Goal: Task Accomplishment & Management: Complete application form

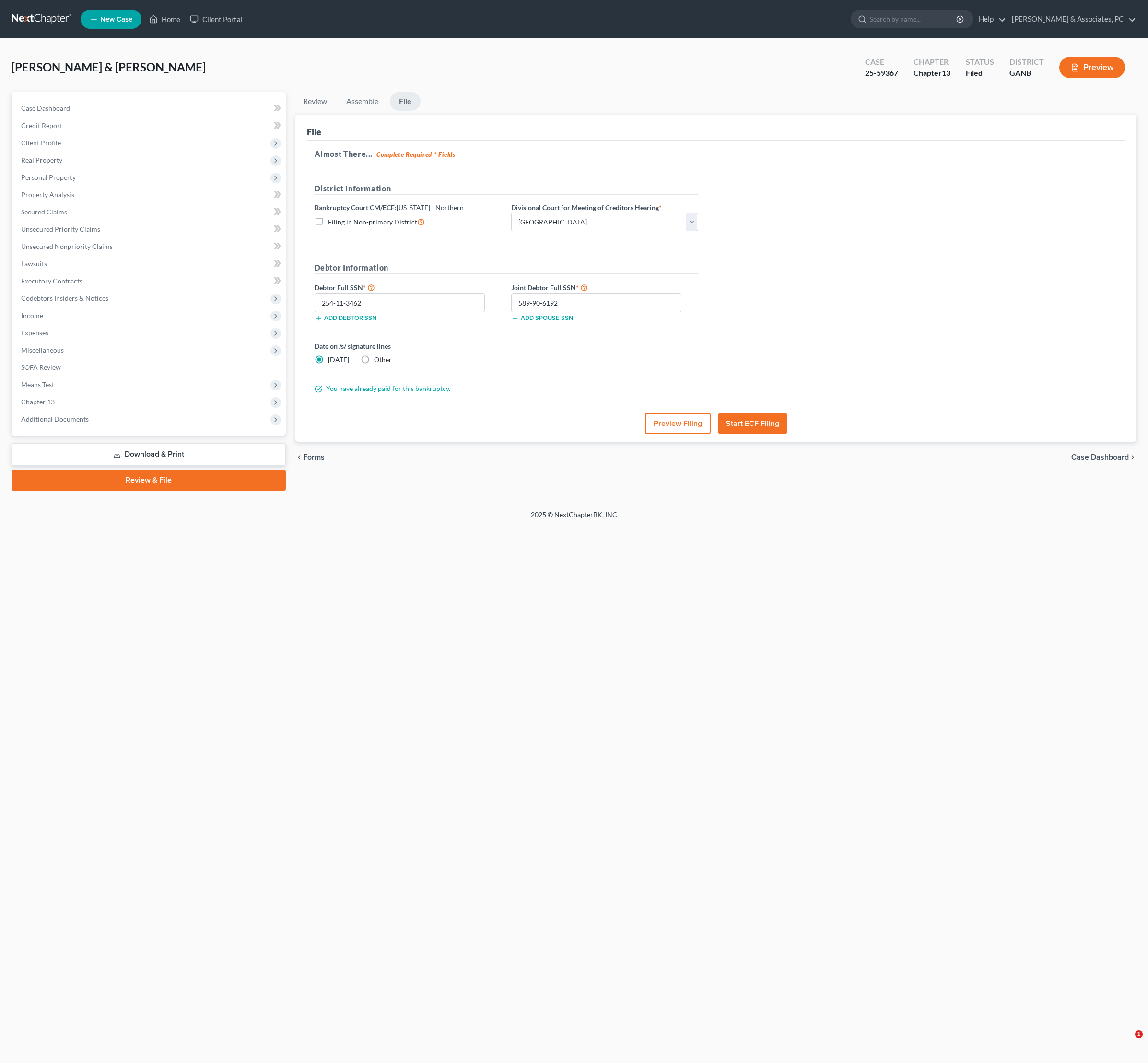
select select "0"
click at [185, 18] on link "Home" at bounding box center [165, 19] width 41 height 17
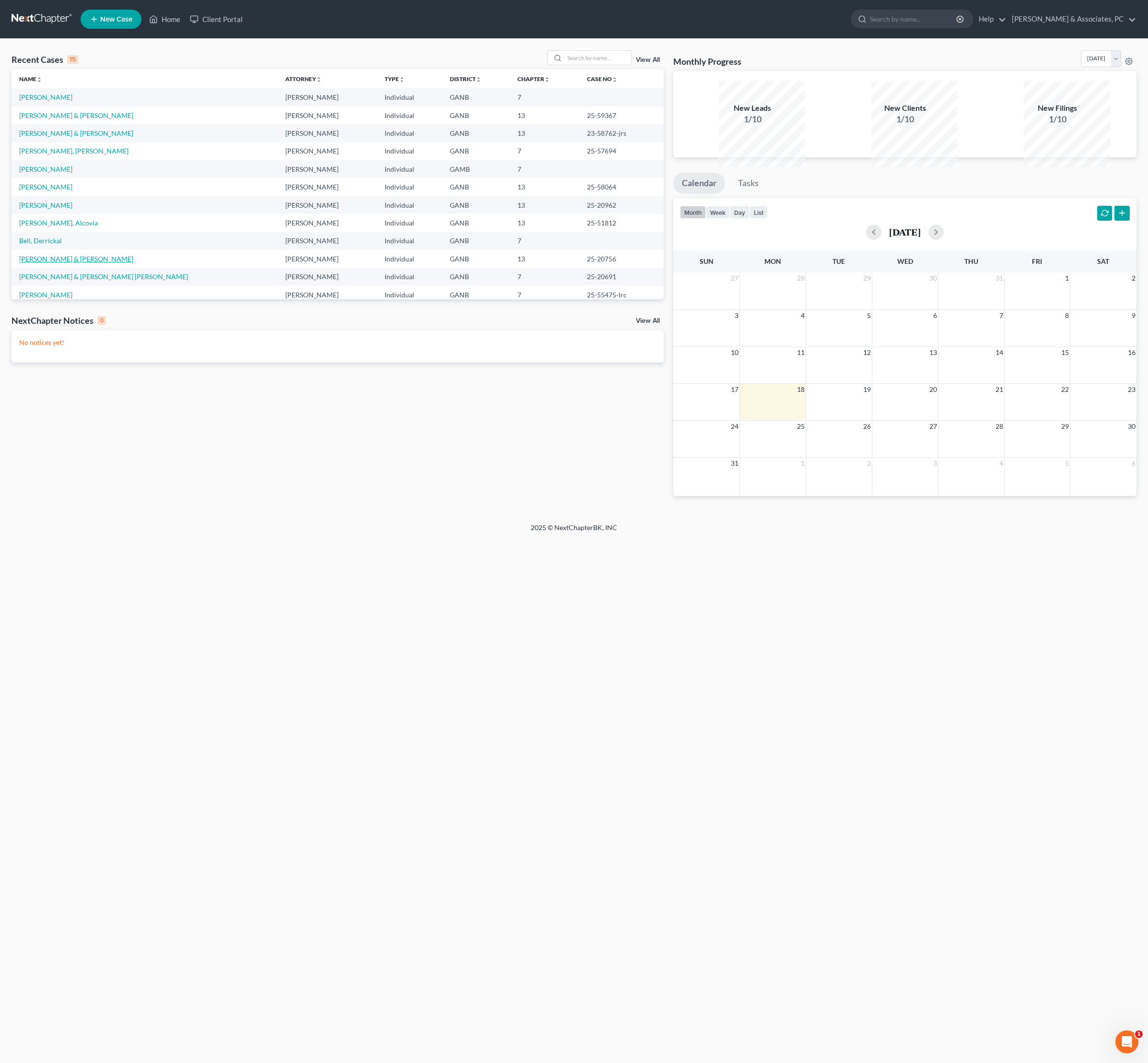
click at [96, 263] on link "[PERSON_NAME] & [PERSON_NAME]" at bounding box center [76, 259] width 114 height 8
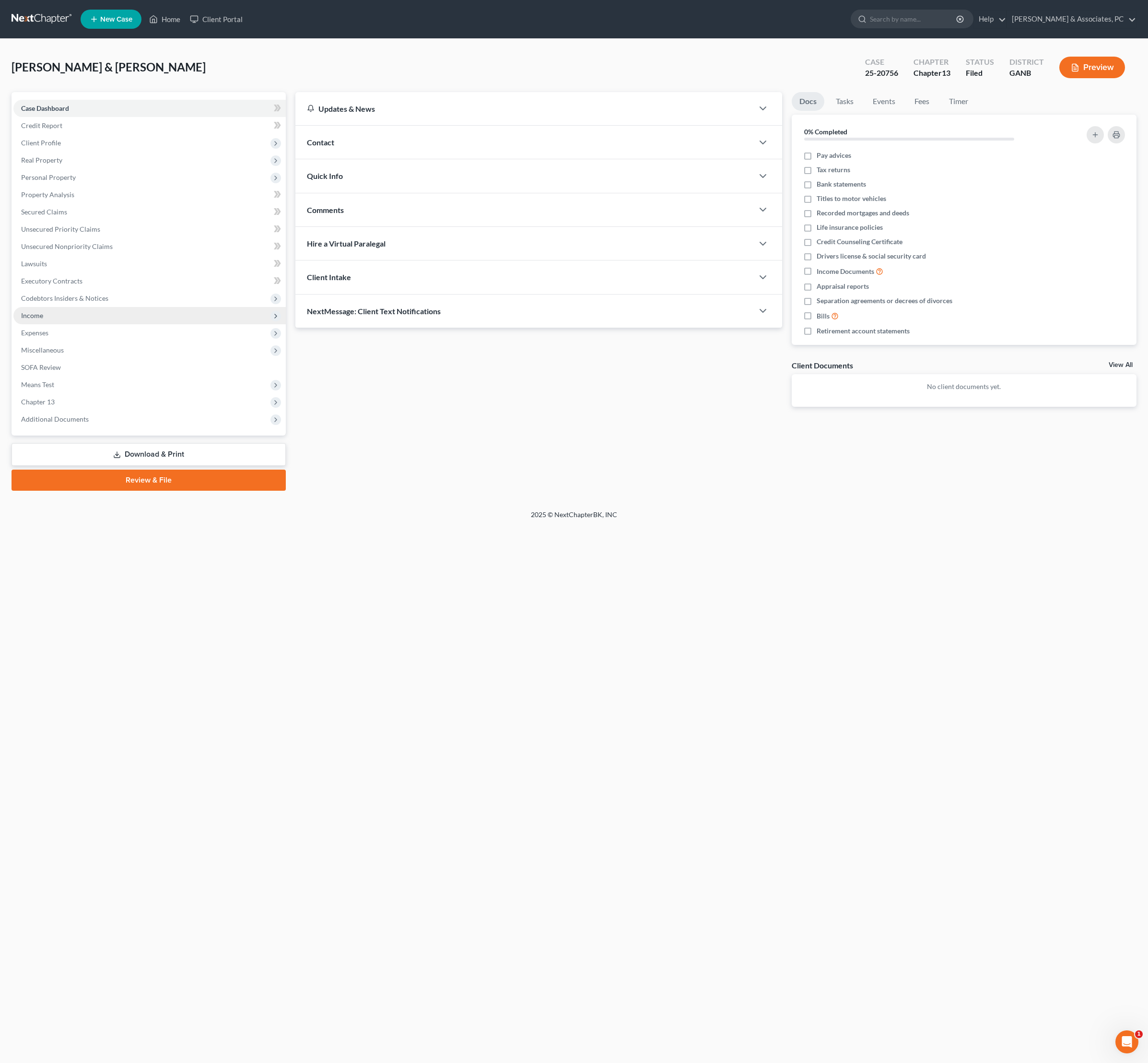
click at [43, 320] on span "Income" at bounding box center [32, 316] width 22 height 8
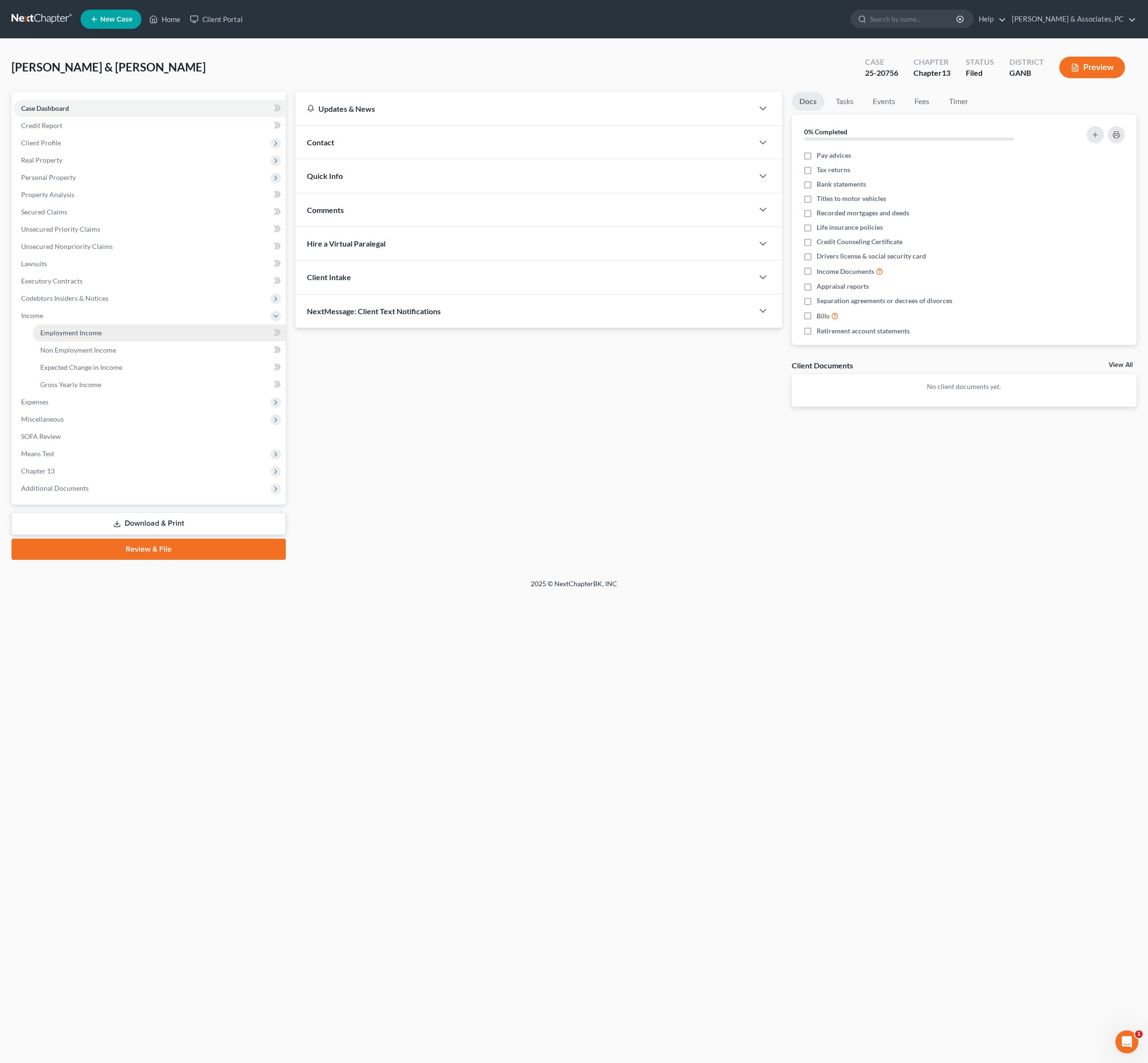
click at [67, 337] on span "Employment Income" at bounding box center [71, 332] width 61 height 8
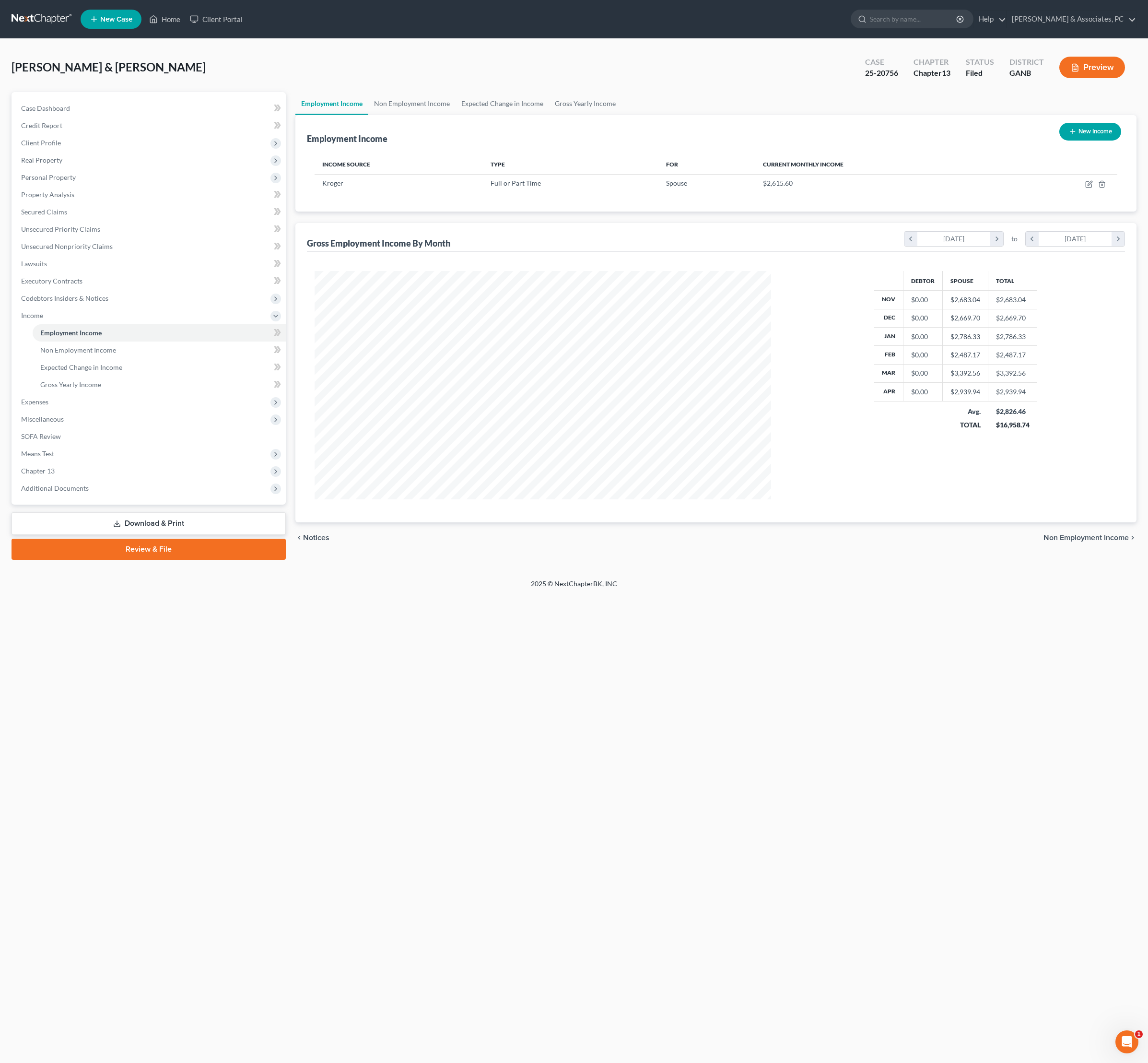
scroll to position [228, 476]
click at [440, 115] on link "Non Employment Income" at bounding box center [412, 103] width 87 height 23
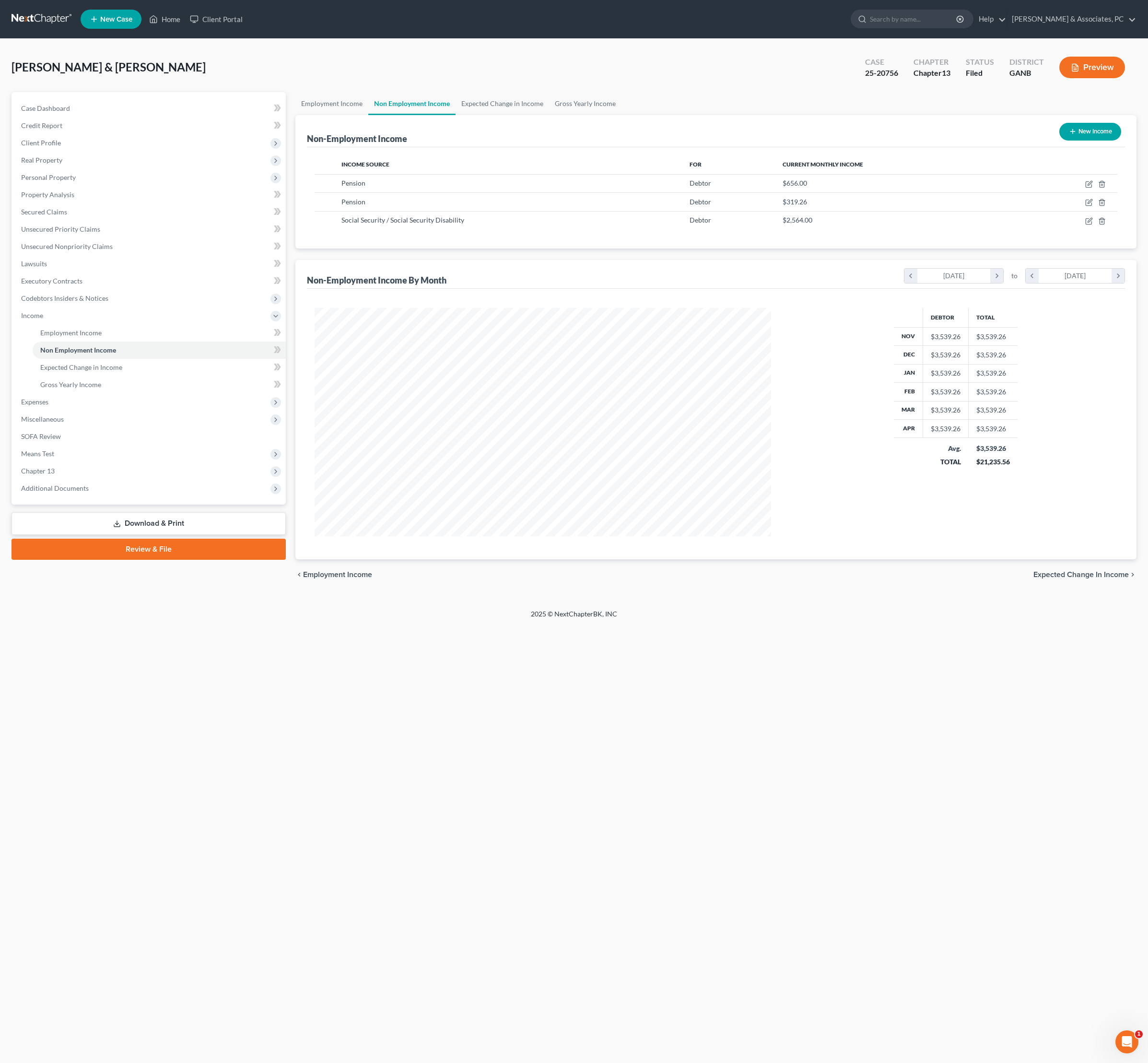
scroll to position [228, 476]
click at [353, 113] on link "Employment Income" at bounding box center [332, 103] width 73 height 23
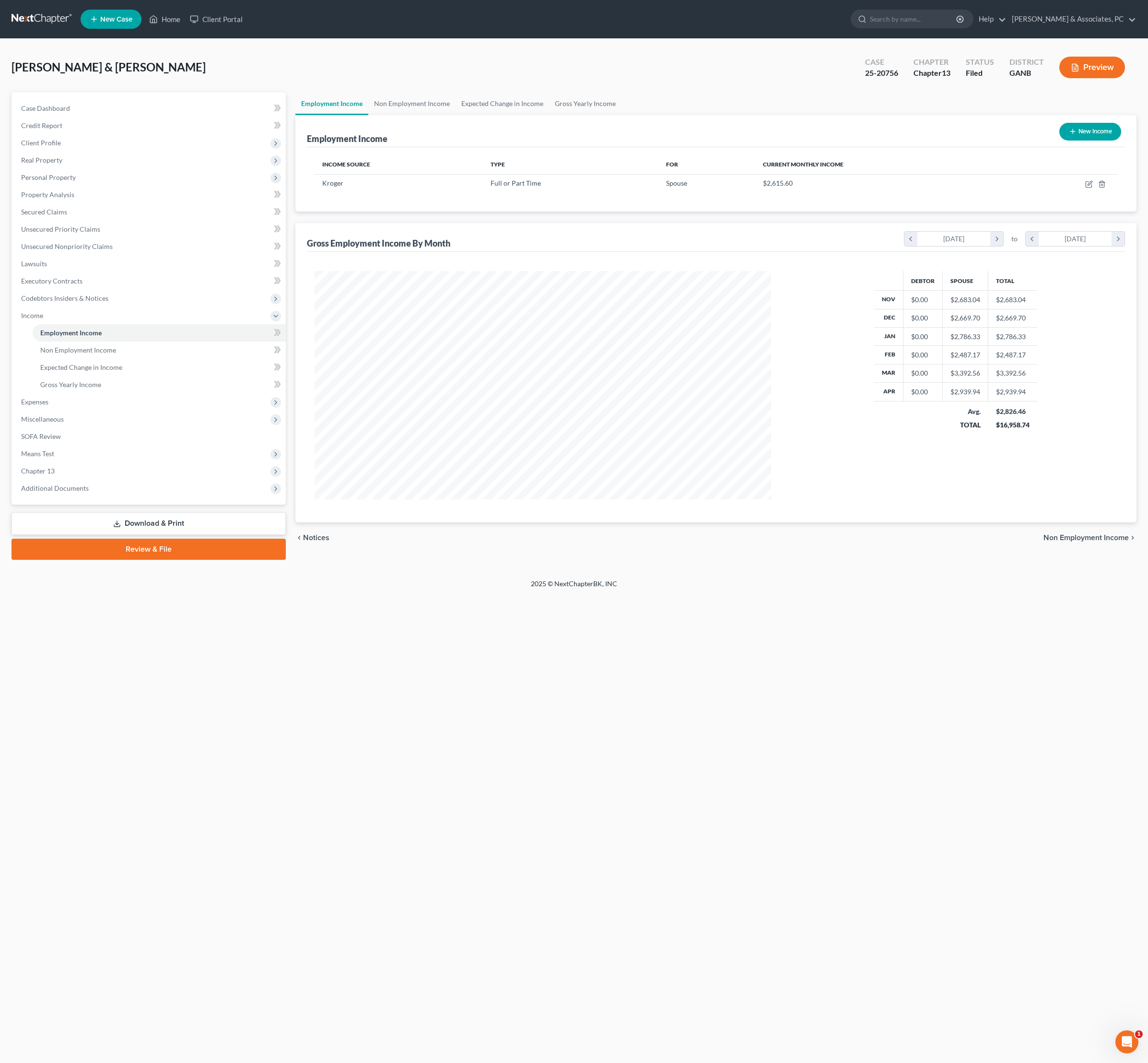
scroll to position [228, 476]
click at [427, 115] on link "Non Employment Income" at bounding box center [412, 103] width 87 height 23
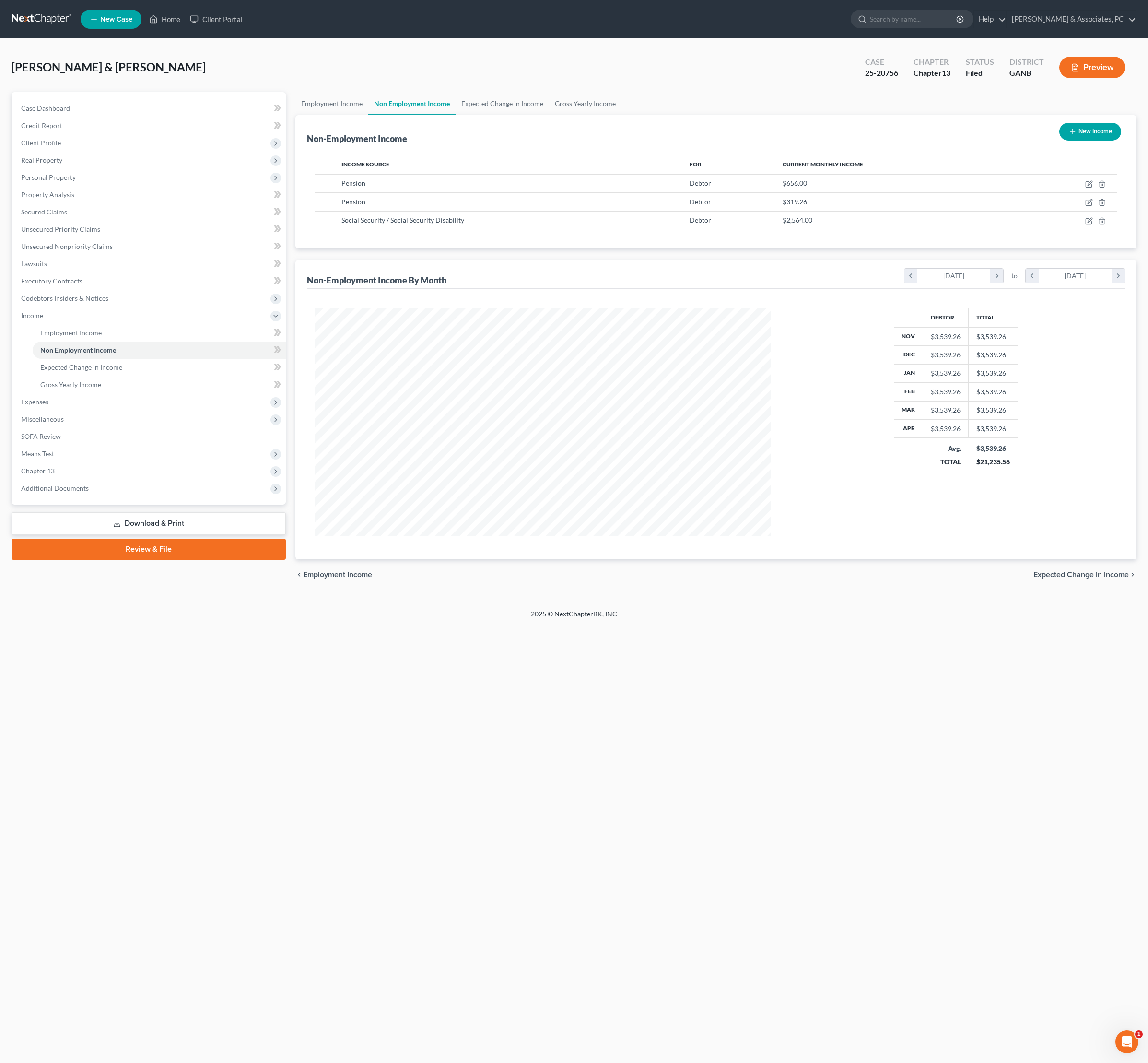
scroll to position [228, 476]
click at [362, 115] on link "Employment Income" at bounding box center [332, 103] width 73 height 23
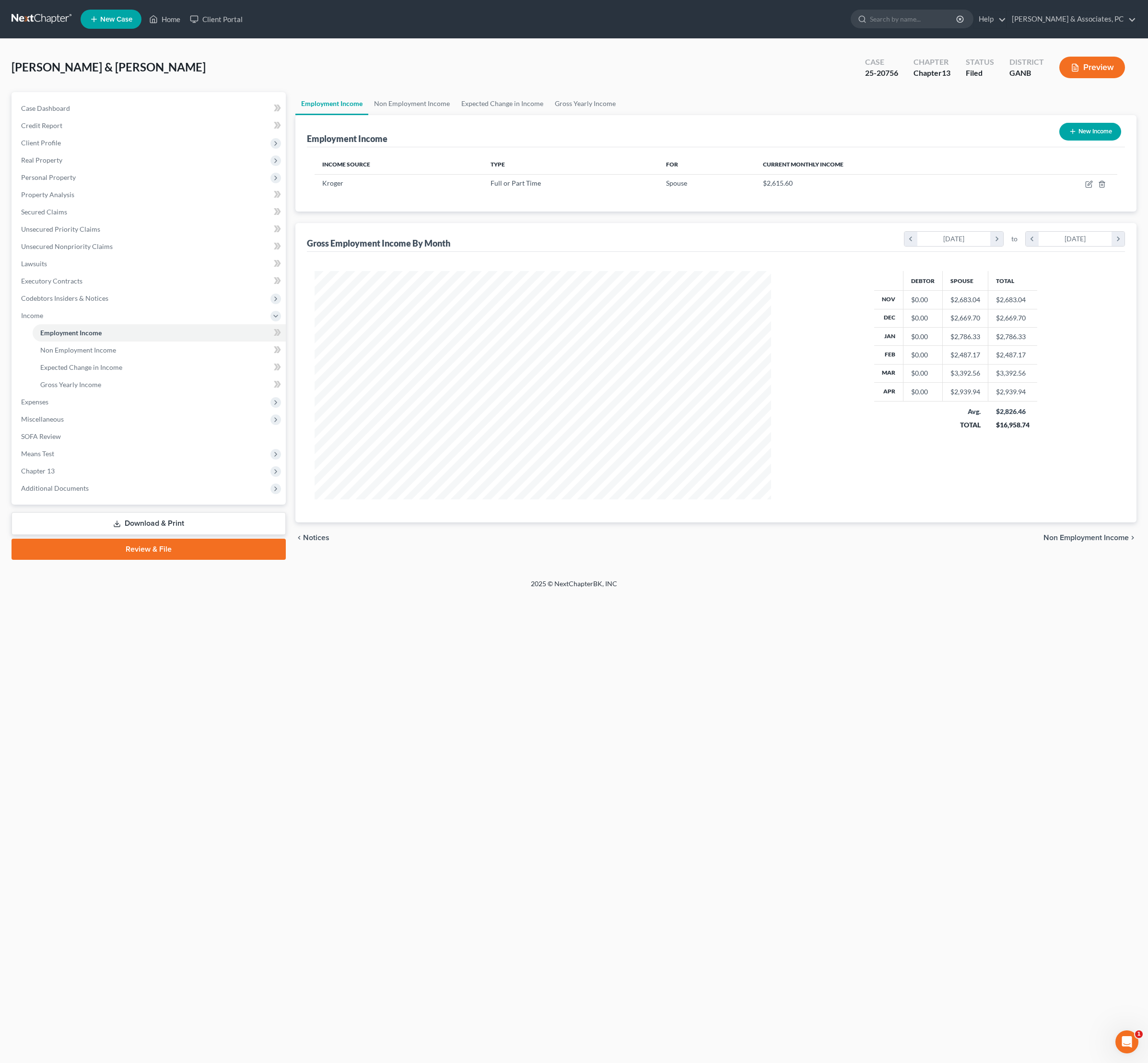
scroll to position [228, 476]
click at [455, 115] on link "Non Employment Income" at bounding box center [412, 103] width 87 height 23
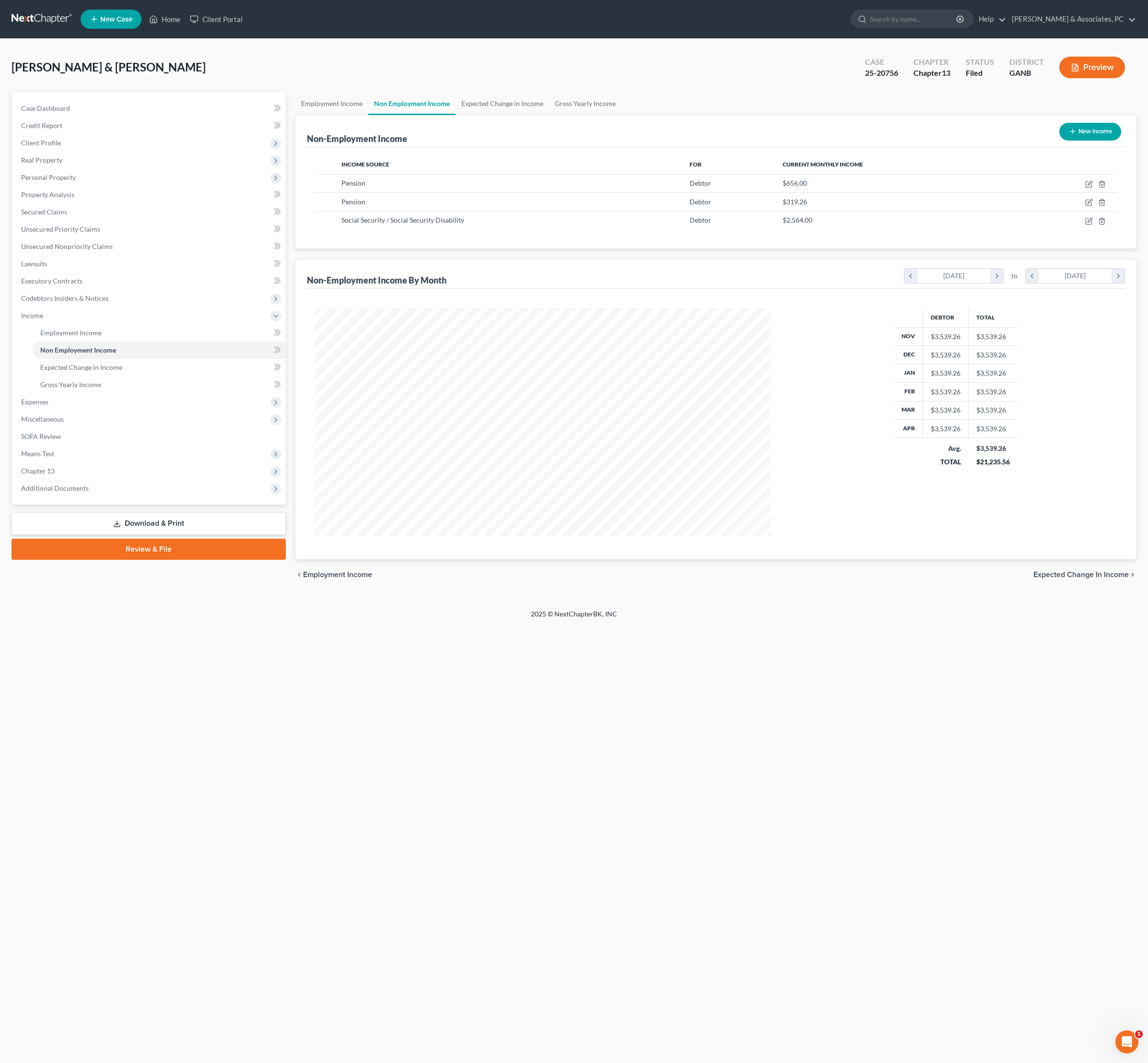
scroll to position [228, 476]
click at [343, 109] on link "Employment Income" at bounding box center [332, 103] width 73 height 23
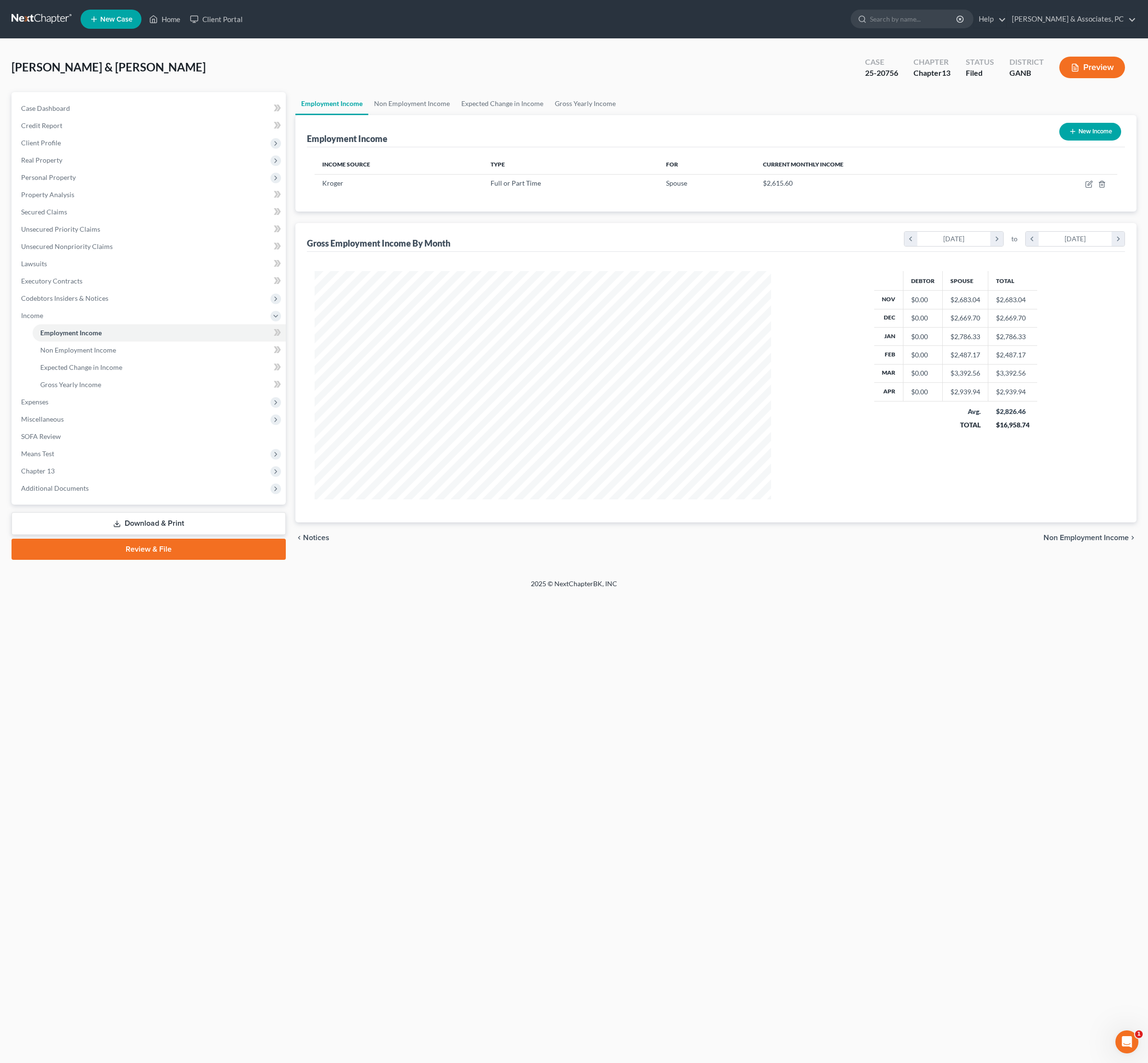
scroll to position [228, 476]
click at [1086, 188] on icon "button" at bounding box center [1089, 184] width 8 height 8
select select "0"
select select "36"
select select "3"
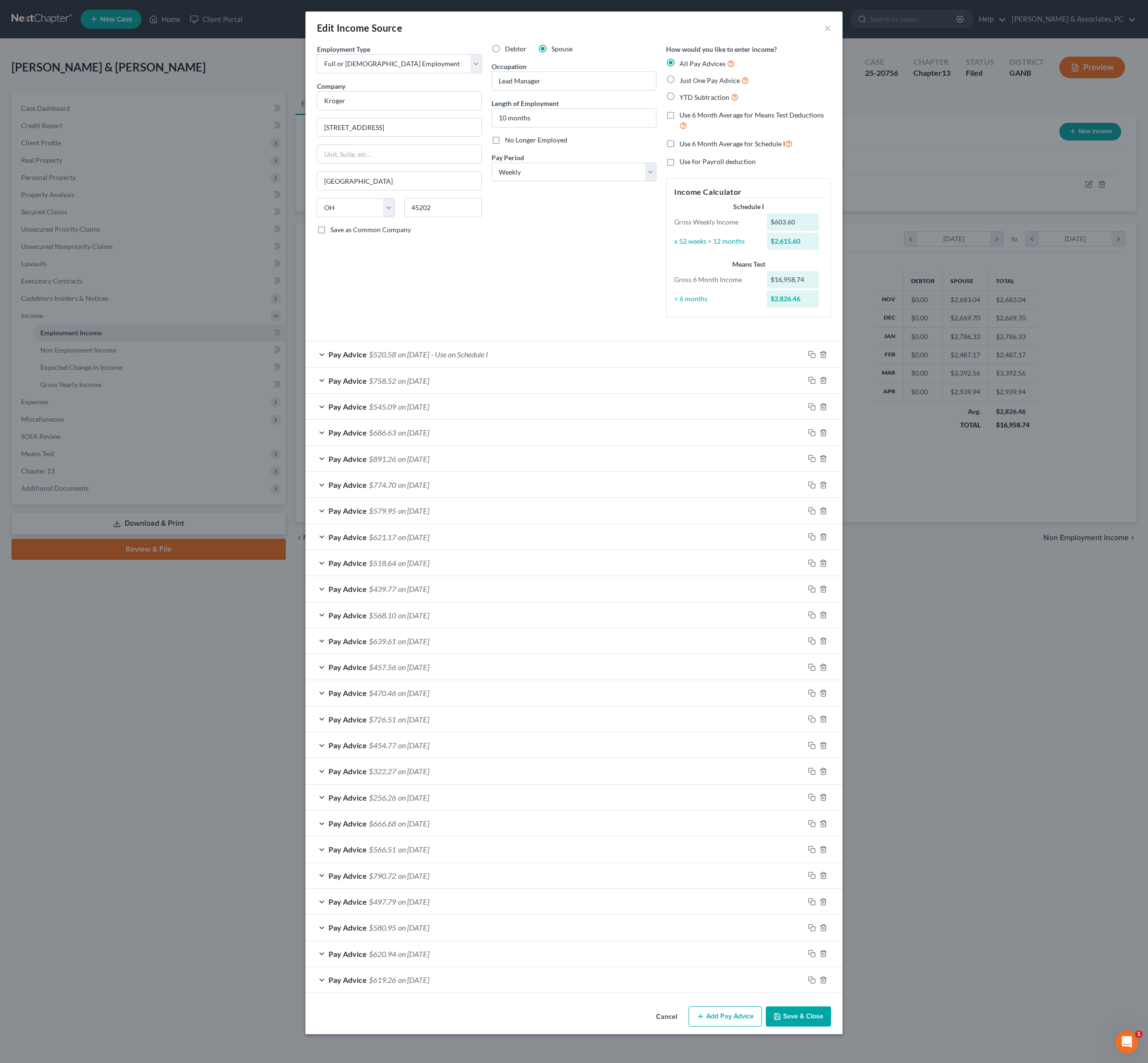
scroll to position [29, 0]
click at [601, 367] on div "Pay Advice $520.58 on [DATE] - Use on Schedule I" at bounding box center [555, 355] width 499 height 26
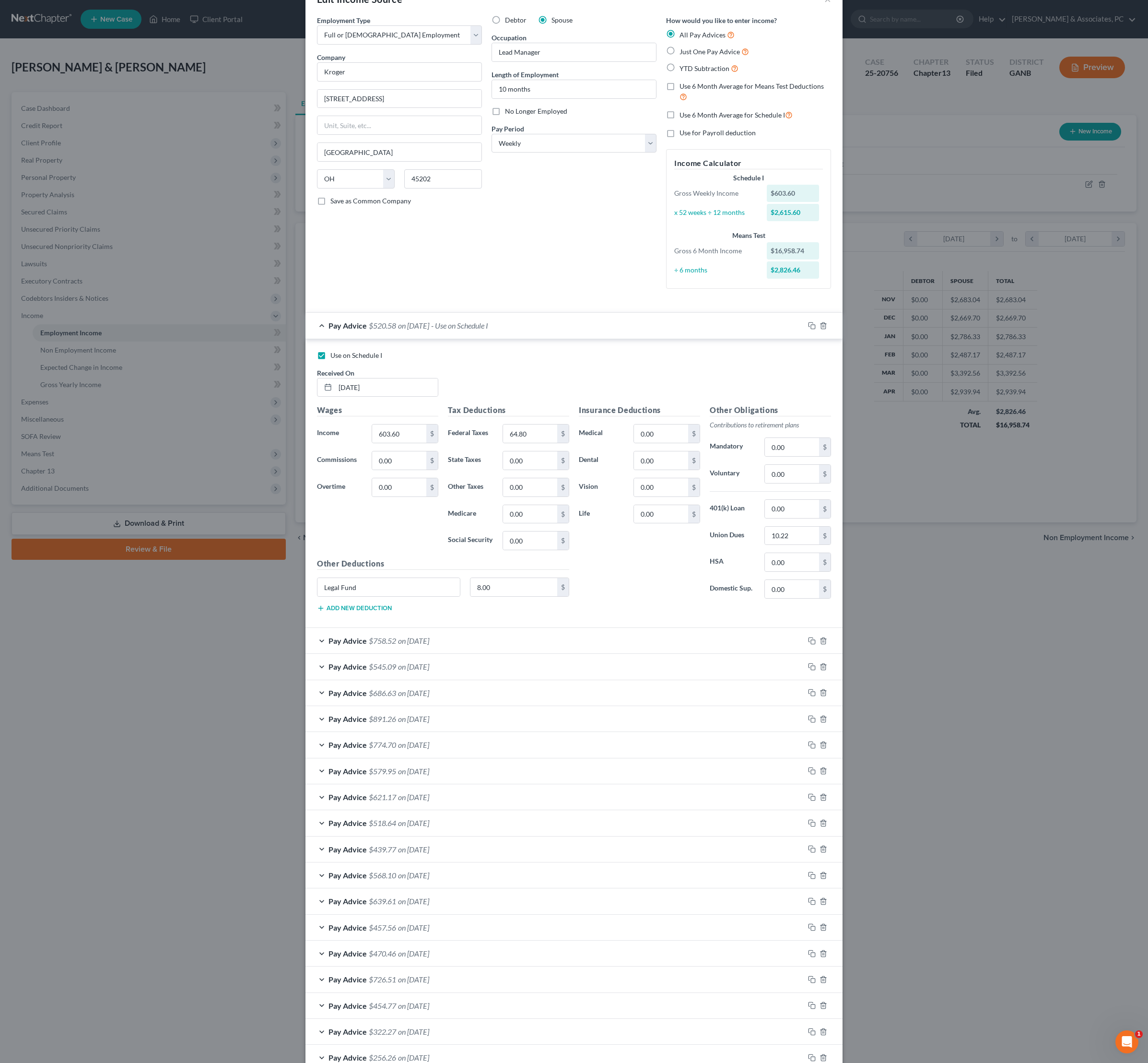
click at [656, 653] on div "Pay Advice $758.52 on [DATE]" at bounding box center [555, 641] width 499 height 26
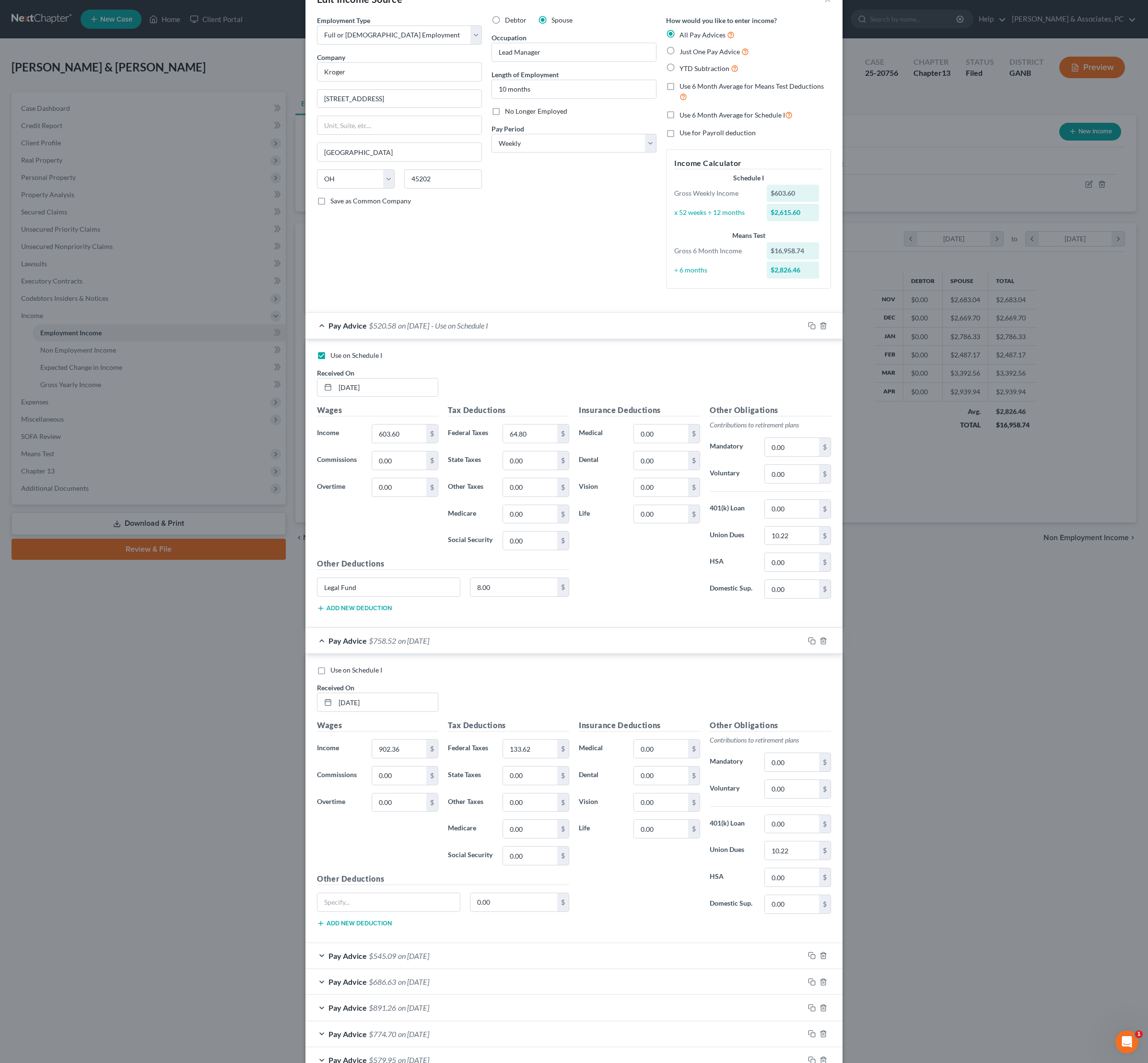
click at [656, 653] on div "Pay Advice $758.52 on [DATE]" at bounding box center [555, 641] width 499 height 26
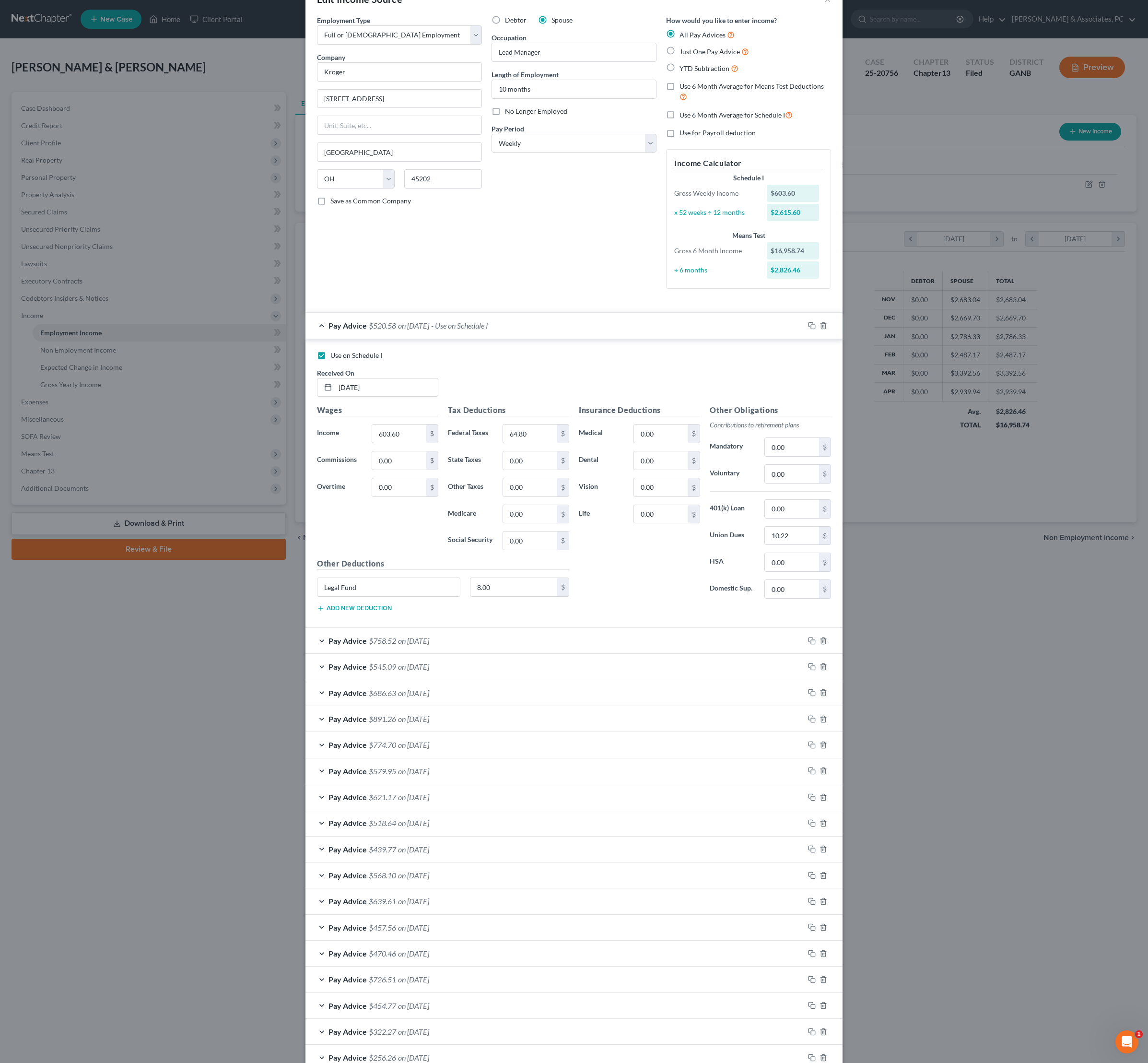
scroll to position [289, 0]
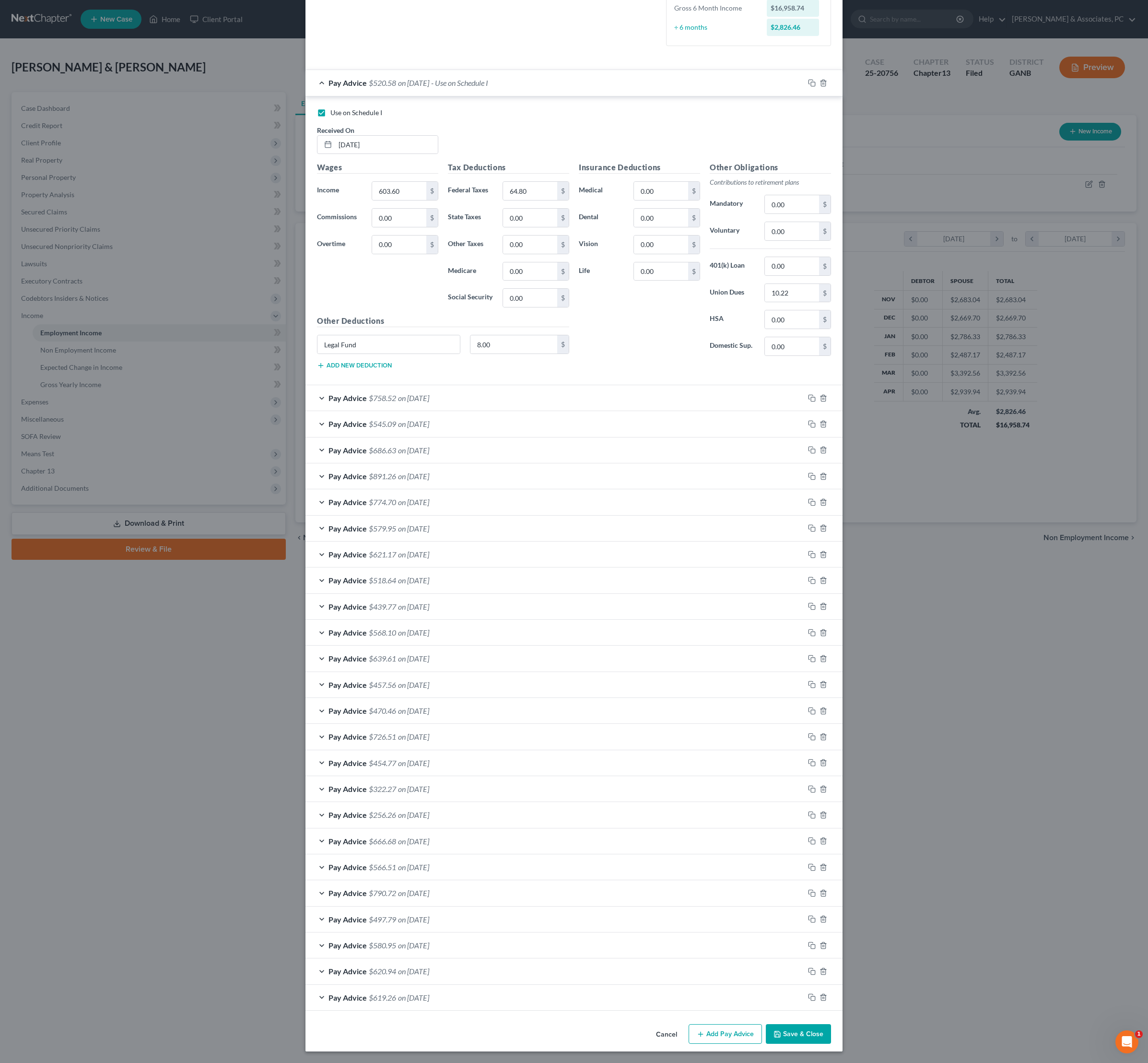
click at [688, 95] on div "Pay Advice $520.58 on [DATE] - Use on Schedule I" at bounding box center [555, 83] width 499 height 26
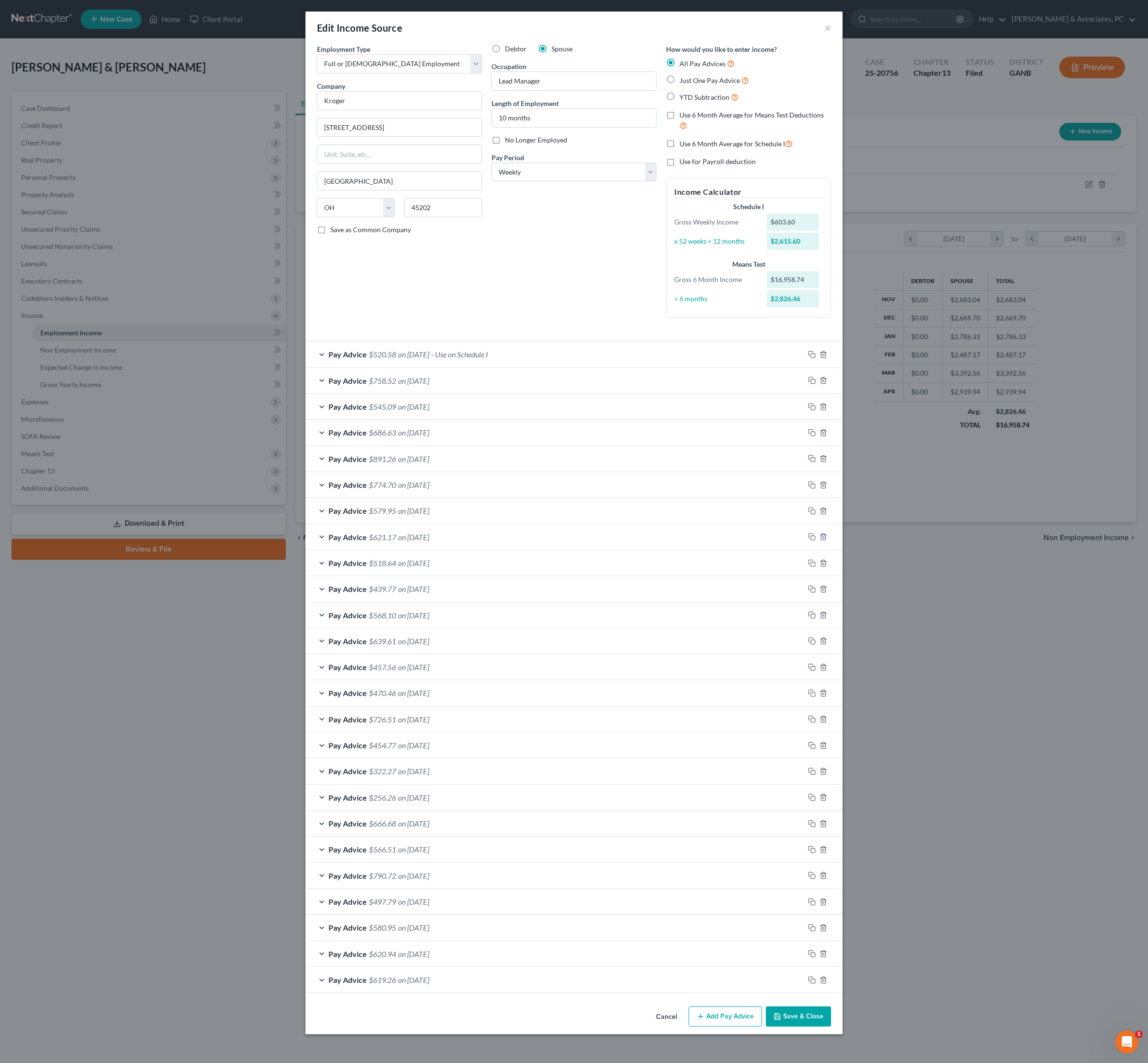
scroll to position [0, 0]
click at [949, 538] on div "Edit Income Source × Employment Type * Select Full or [DEMOGRAPHIC_DATA] Employ…" at bounding box center [574, 531] width 1148 height 1063
click at [831, 27] on button "×" at bounding box center [827, 28] width 7 height 11
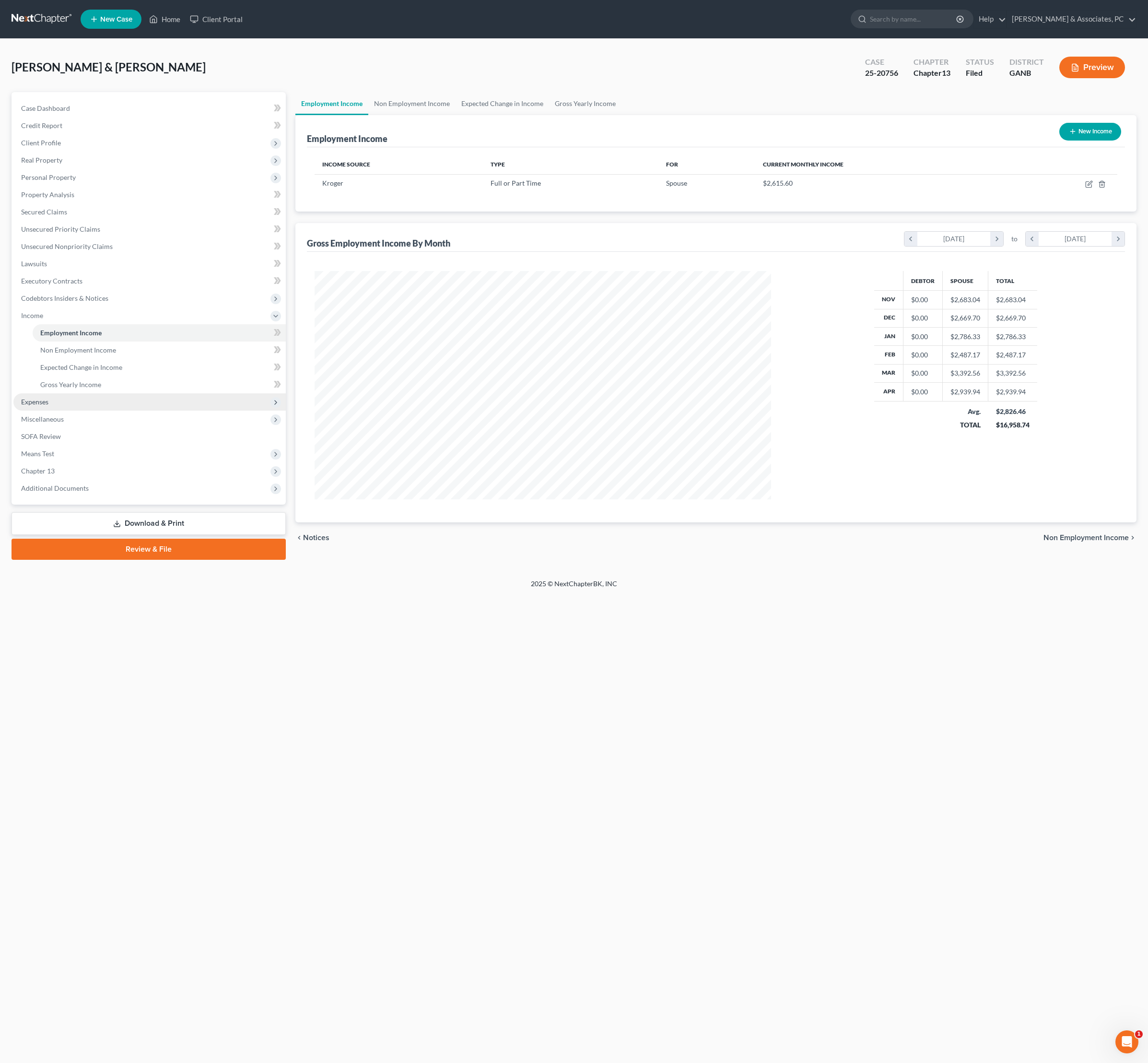
click at [49, 406] on span "Expenses" at bounding box center [34, 402] width 27 height 8
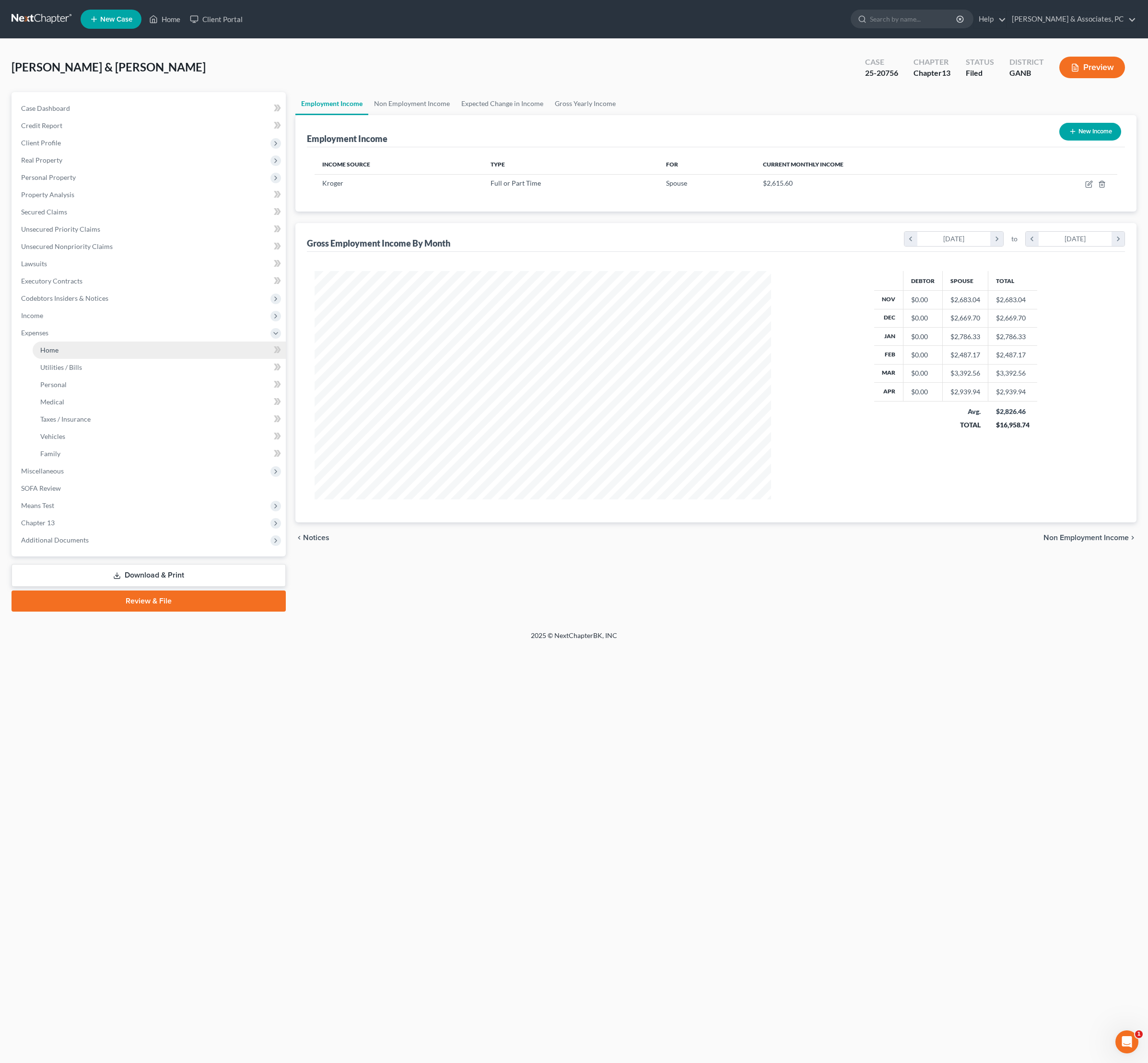
click at [61, 359] on link "Home" at bounding box center [159, 350] width 253 height 17
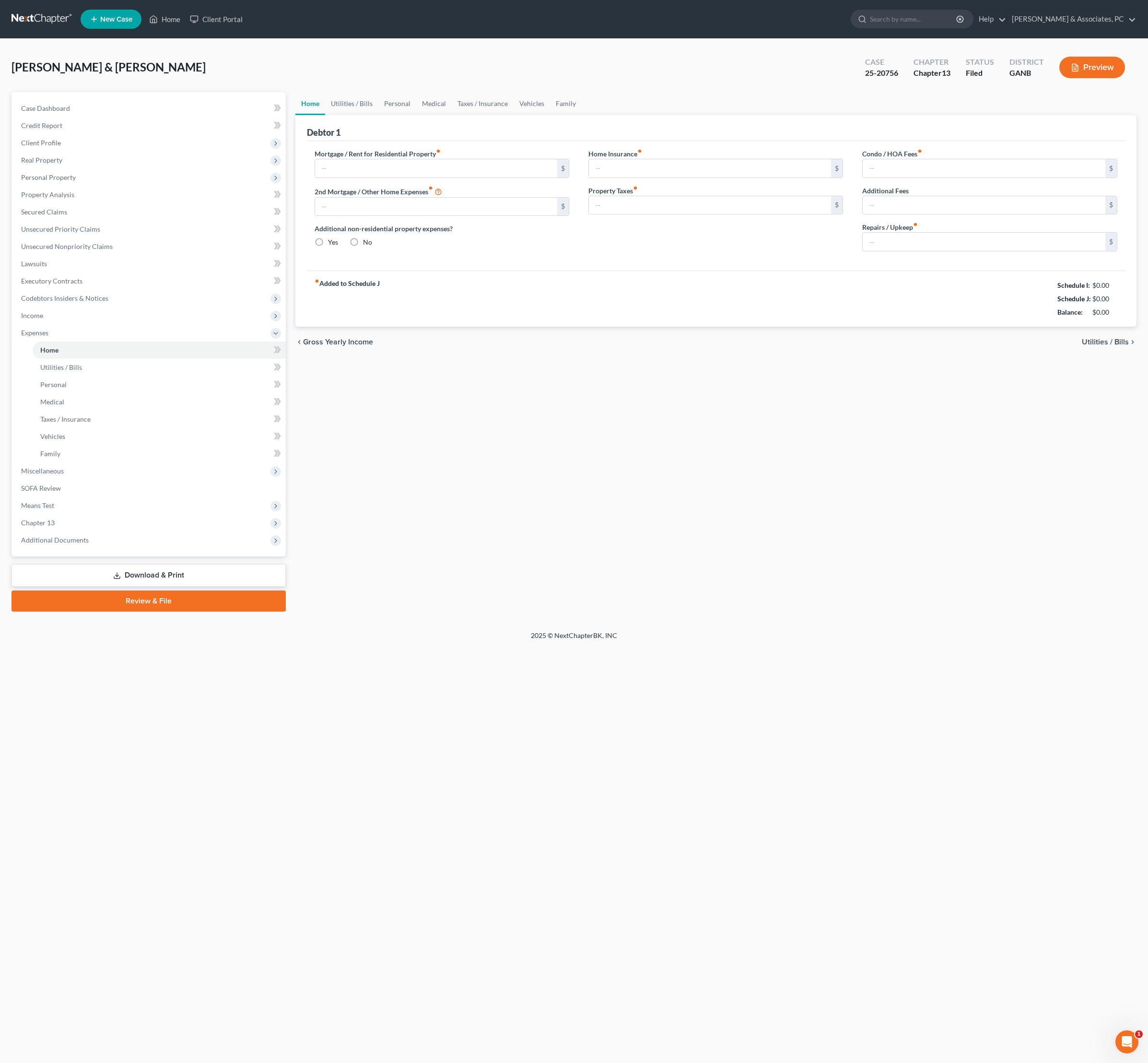
type input "1,266.64"
type input "0.00"
radio input "true"
type input "0.00"
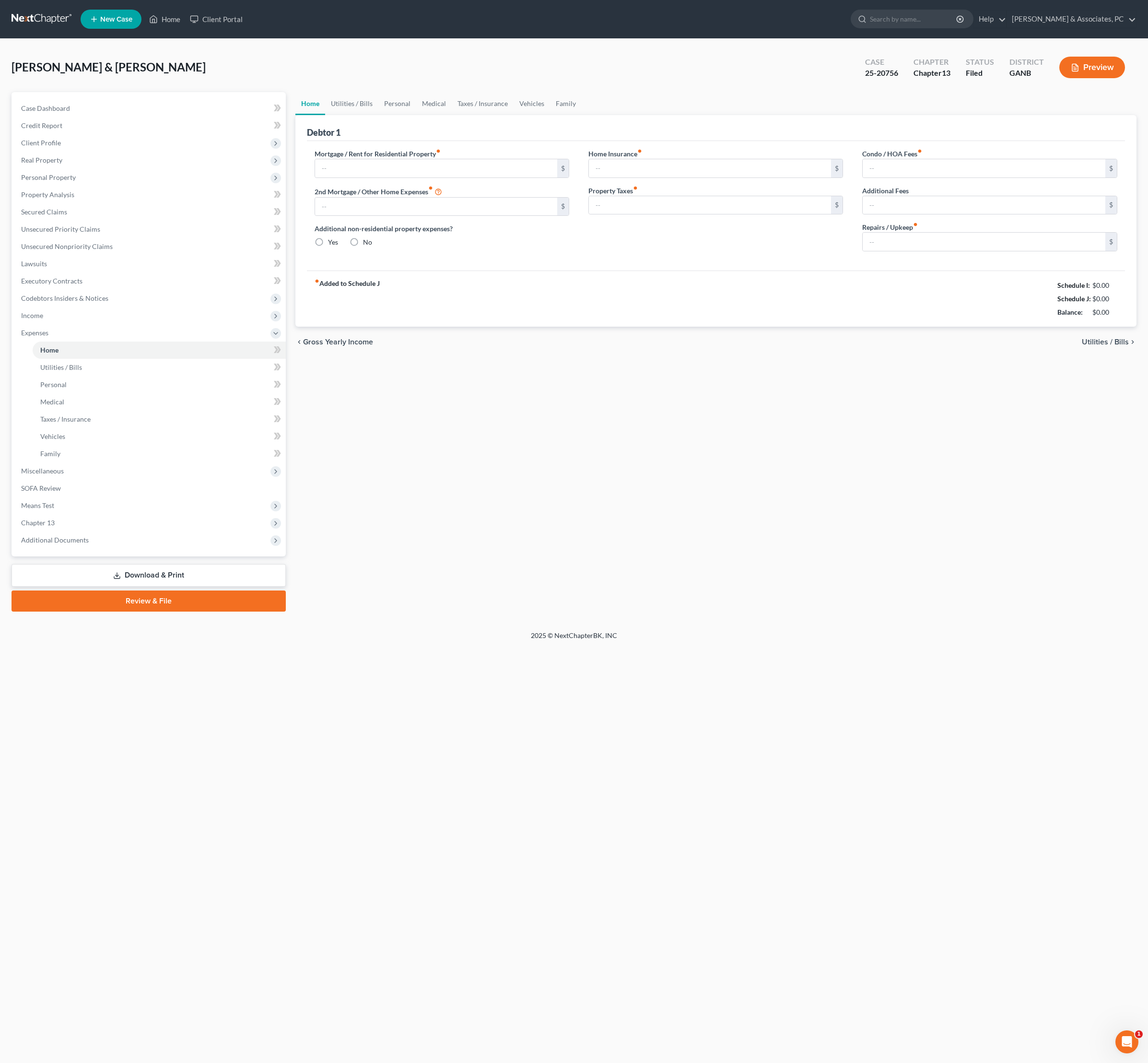
type input "0.00"
type input "150.00"
click at [64, 324] on span "Income" at bounding box center [150, 316] width 273 height 17
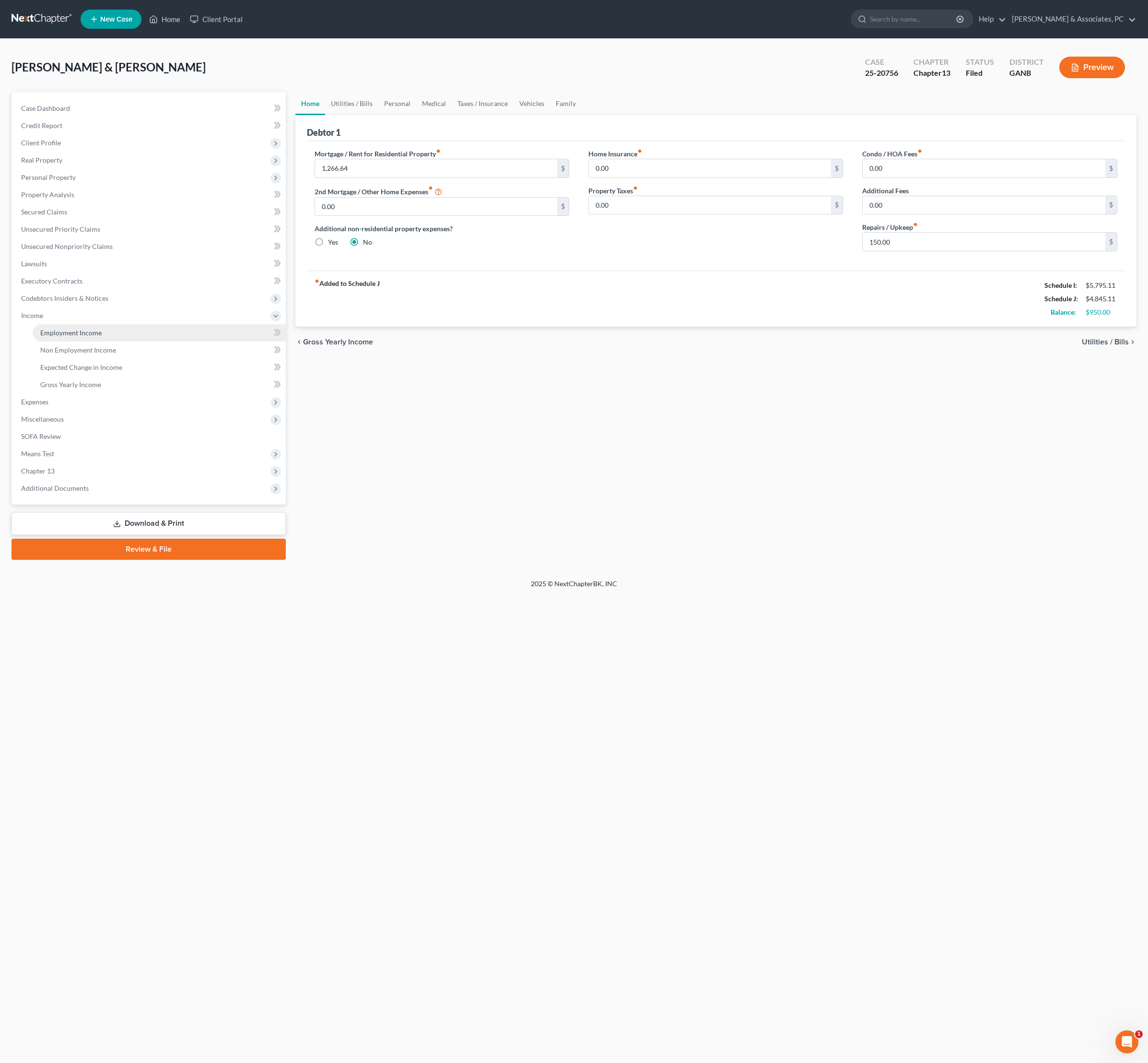
click at [94, 337] on span "Employment Income" at bounding box center [71, 332] width 61 height 8
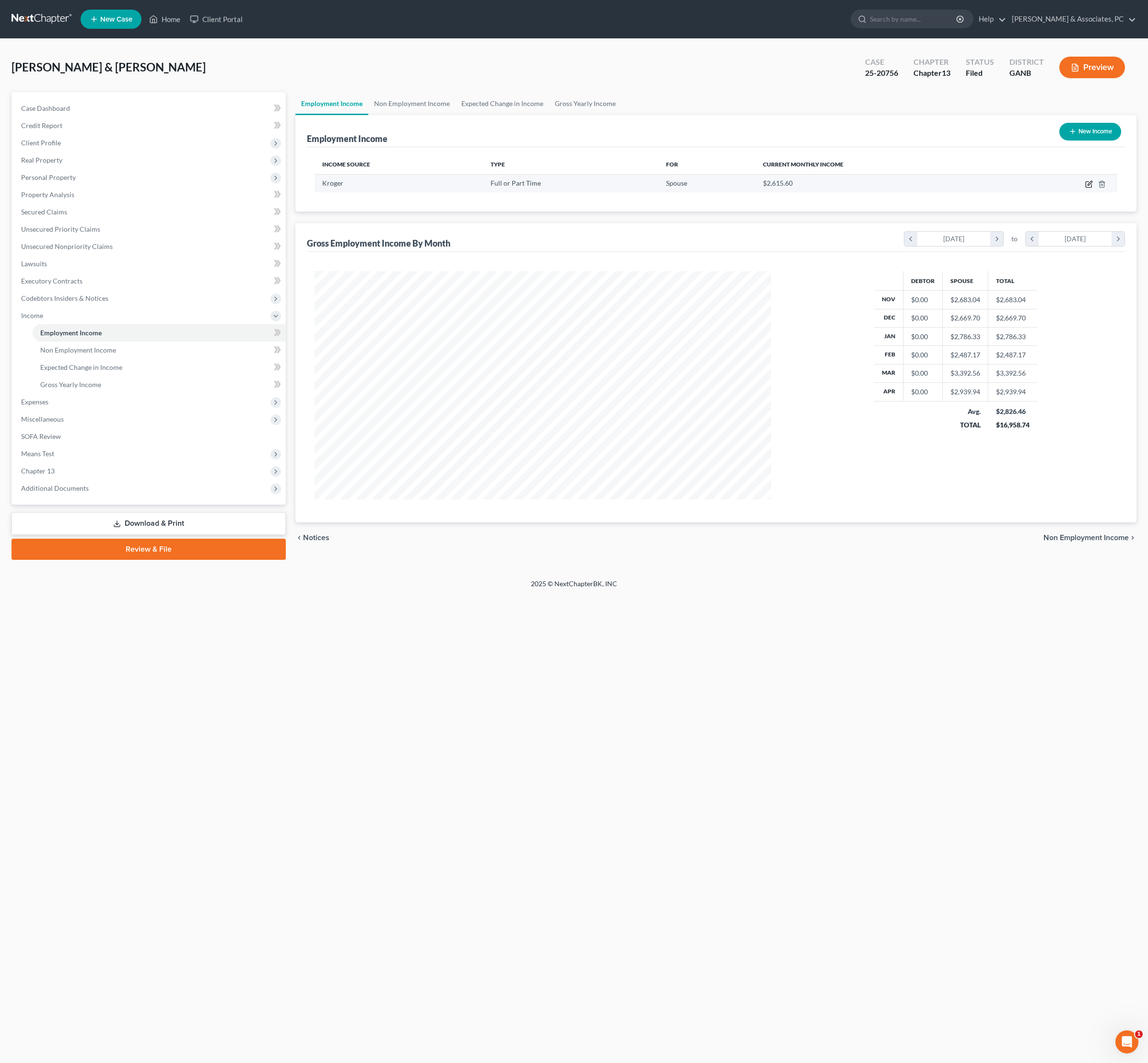
scroll to position [228, 476]
click at [1086, 188] on icon "button" at bounding box center [1089, 184] width 8 height 8
select select "0"
select select "36"
select select "3"
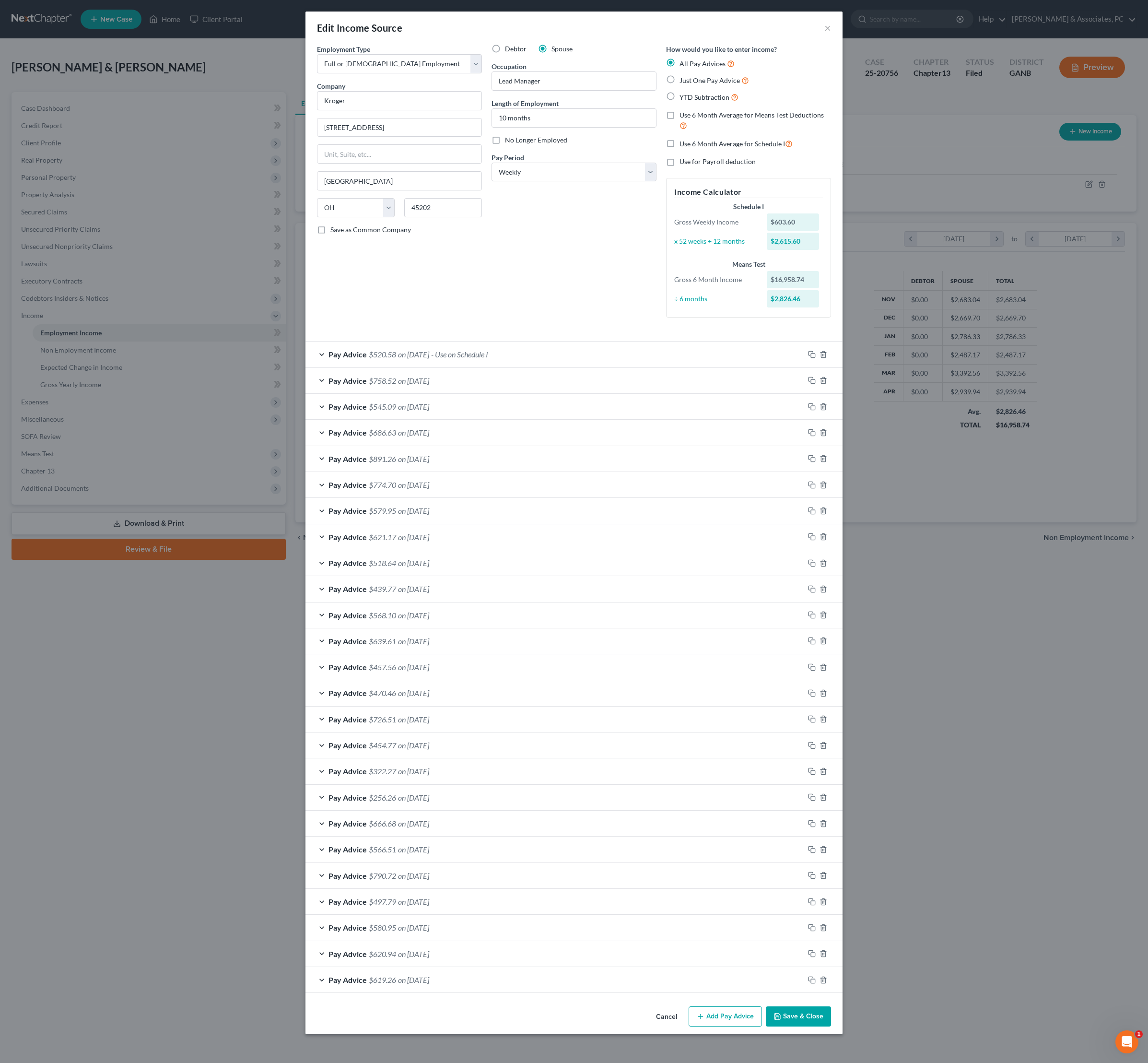
click at [680, 149] on label "Use 6 Month Average for Schedule I" at bounding box center [736, 144] width 113 height 11
click at [683, 144] on input "Use 6 Month Average for Schedule I" at bounding box center [686, 141] width 6 height 6
checkbox input "true"
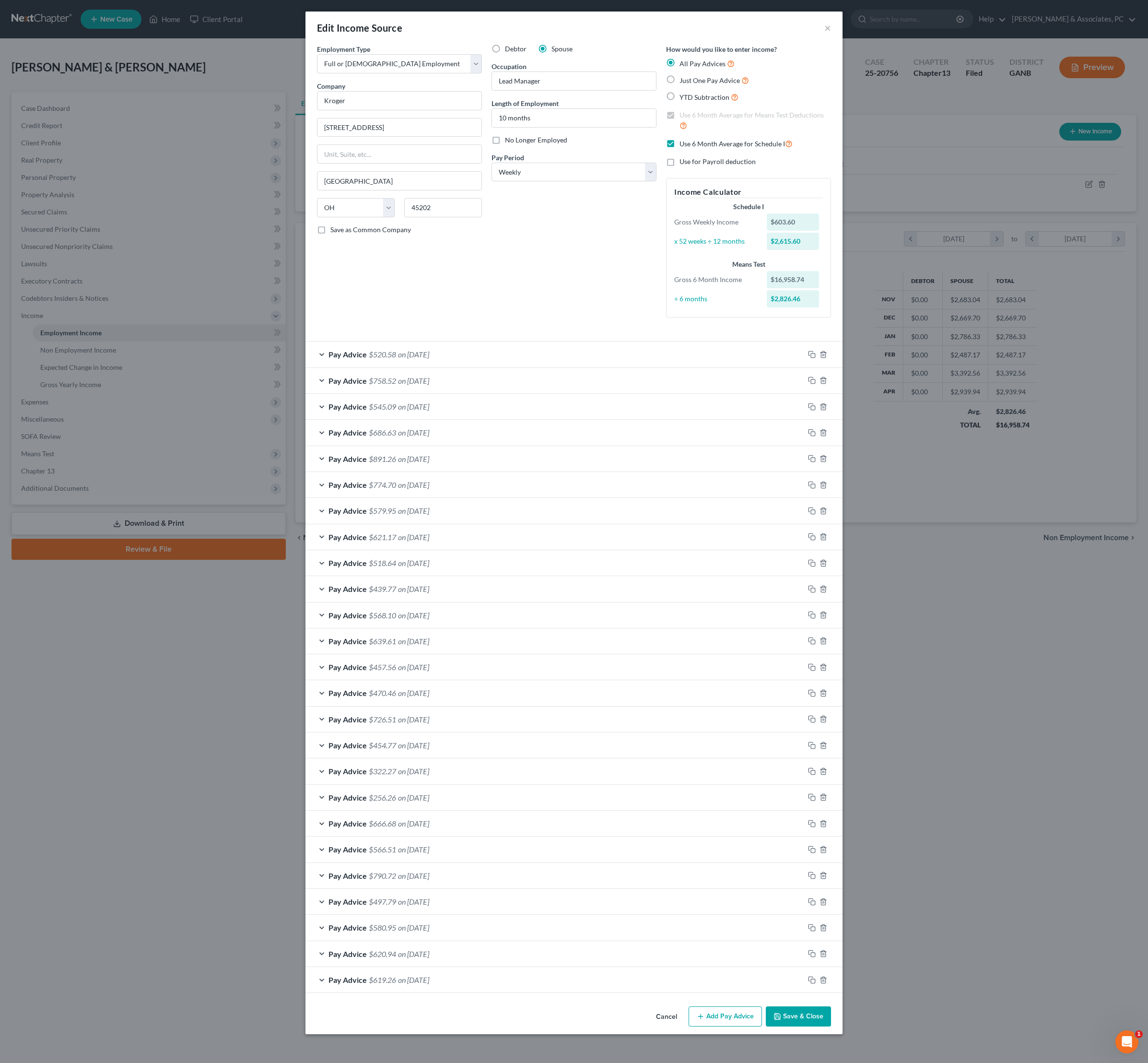
click at [831, 1027] on button "Save & Close" at bounding box center [798, 1016] width 65 height 20
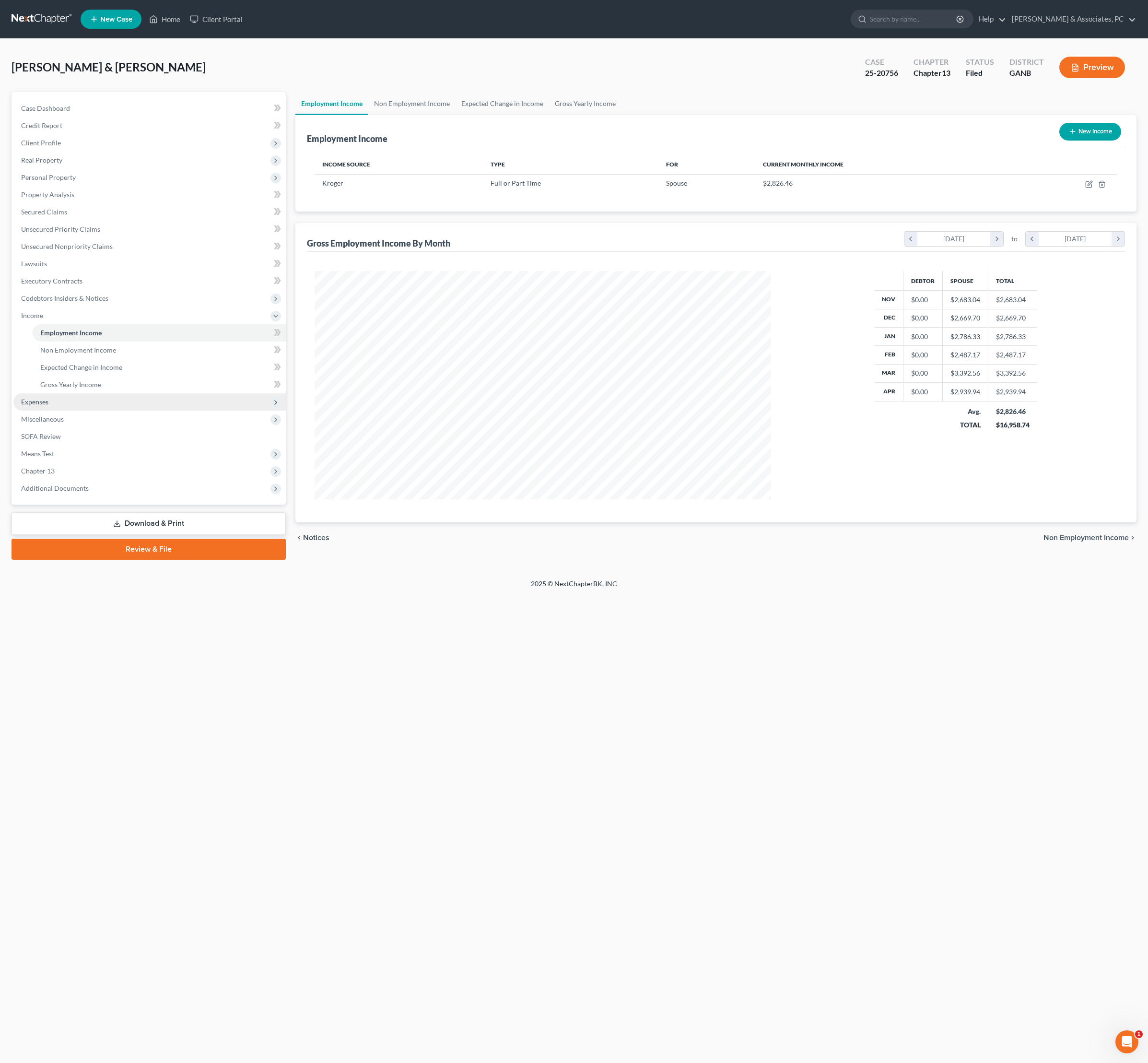
click at [46, 406] on span "Expenses" at bounding box center [34, 402] width 27 height 8
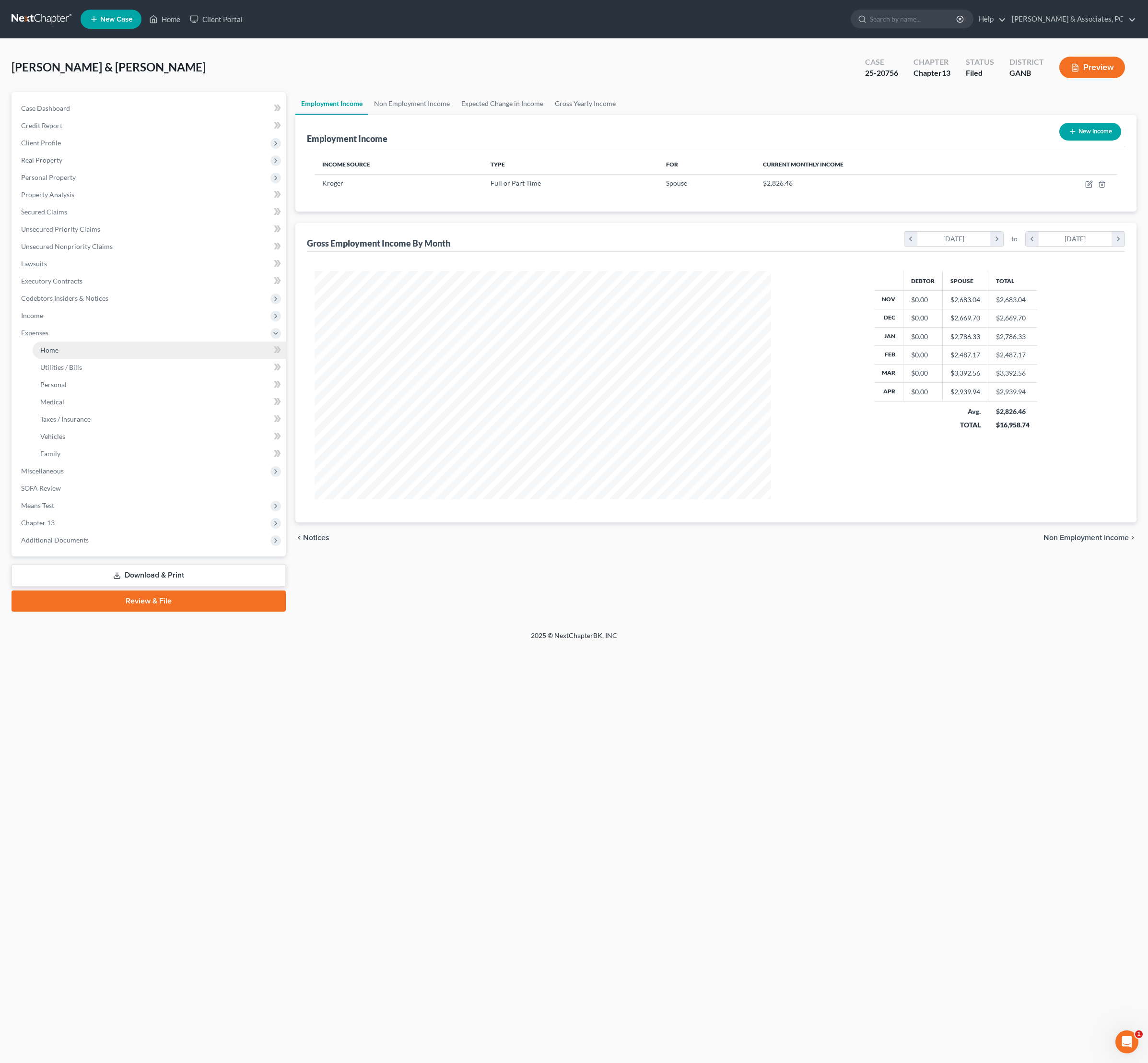
click at [68, 359] on link "Home" at bounding box center [159, 350] width 253 height 17
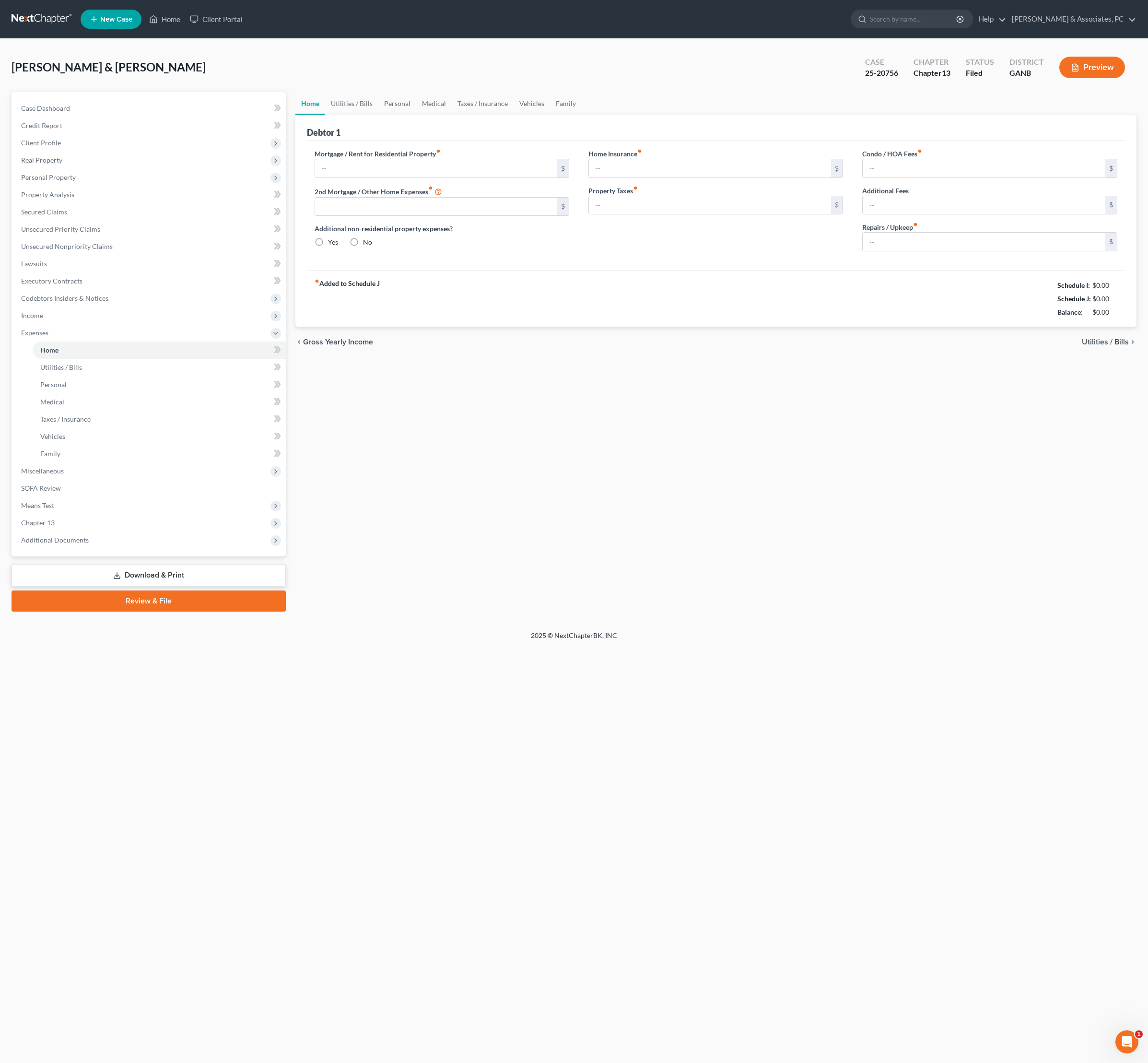
type input "1,266.64"
type input "0.00"
radio input "true"
type input "0.00"
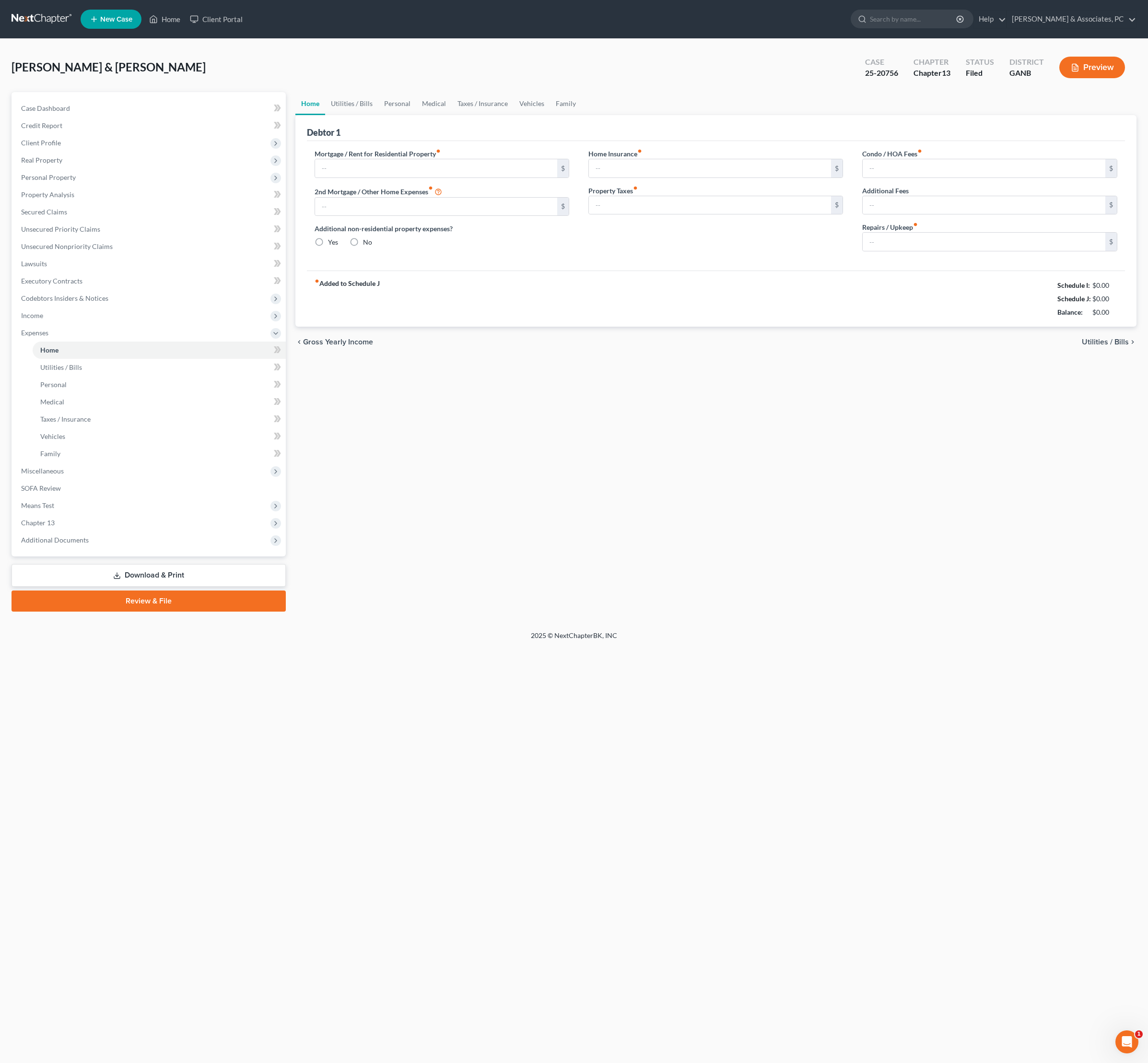
type input "0.00"
type input "150.00"
click at [416, 101] on link "Personal" at bounding box center [398, 103] width 38 height 23
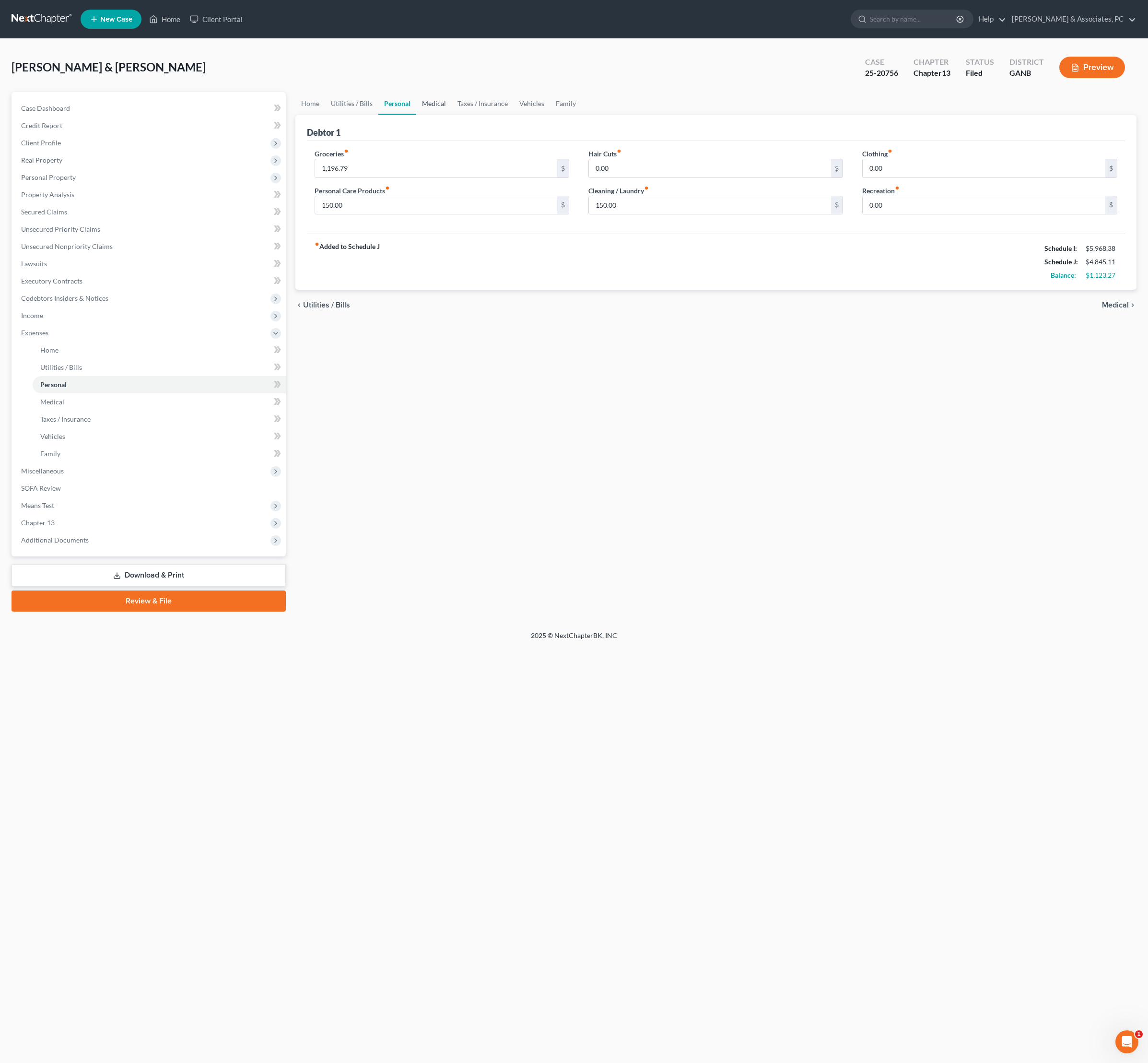
click at [452, 113] on link "Medical" at bounding box center [434, 103] width 35 height 23
click at [511, 115] on link "Taxes / Insurance" at bounding box center [483, 103] width 62 height 23
click at [514, 115] on link "Taxes / Insurance" at bounding box center [483, 103] width 62 height 23
click at [551, 115] on link "Vehicles" at bounding box center [532, 103] width 36 height 23
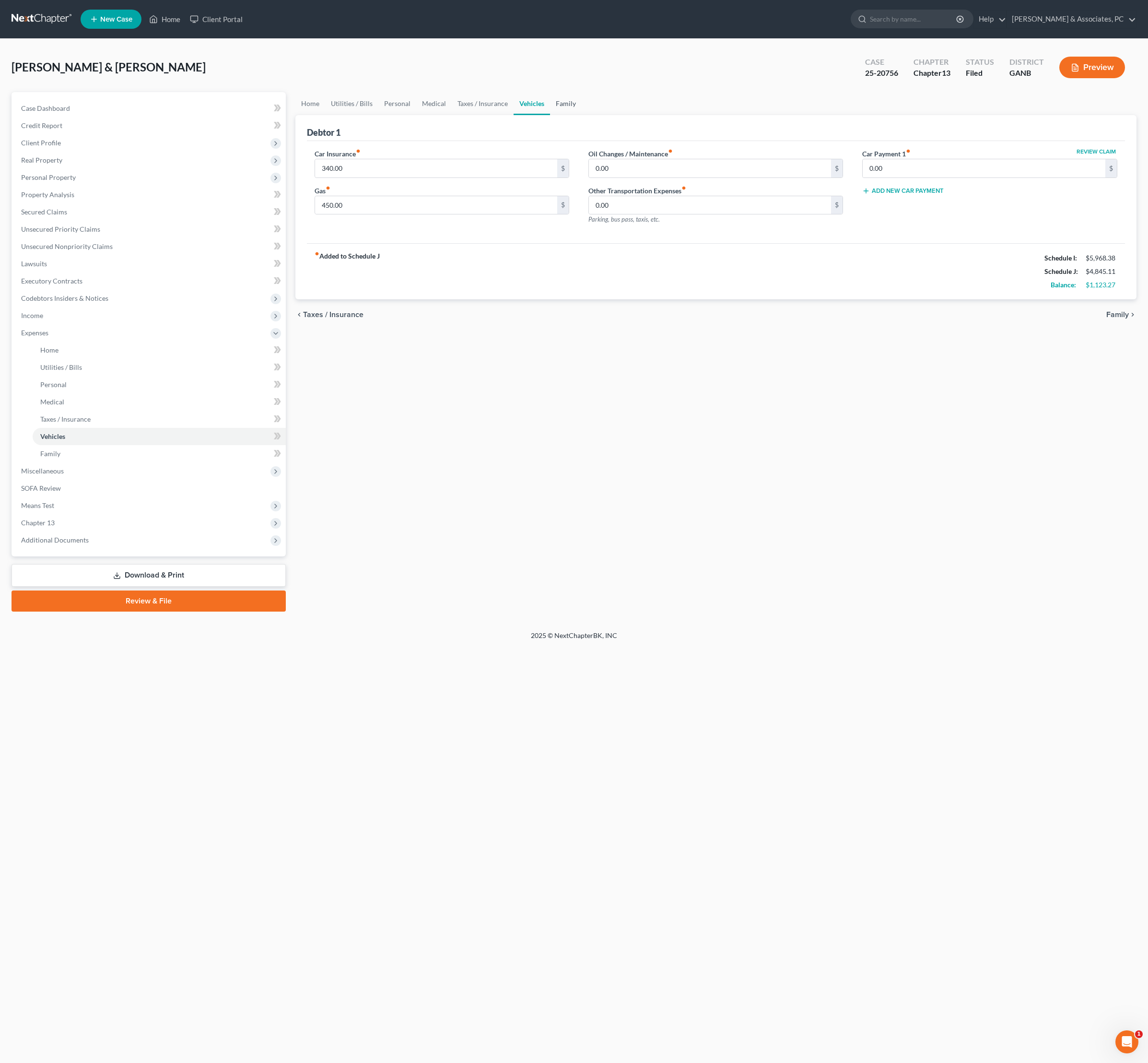
click at [582, 115] on link "Family" at bounding box center [566, 103] width 32 height 23
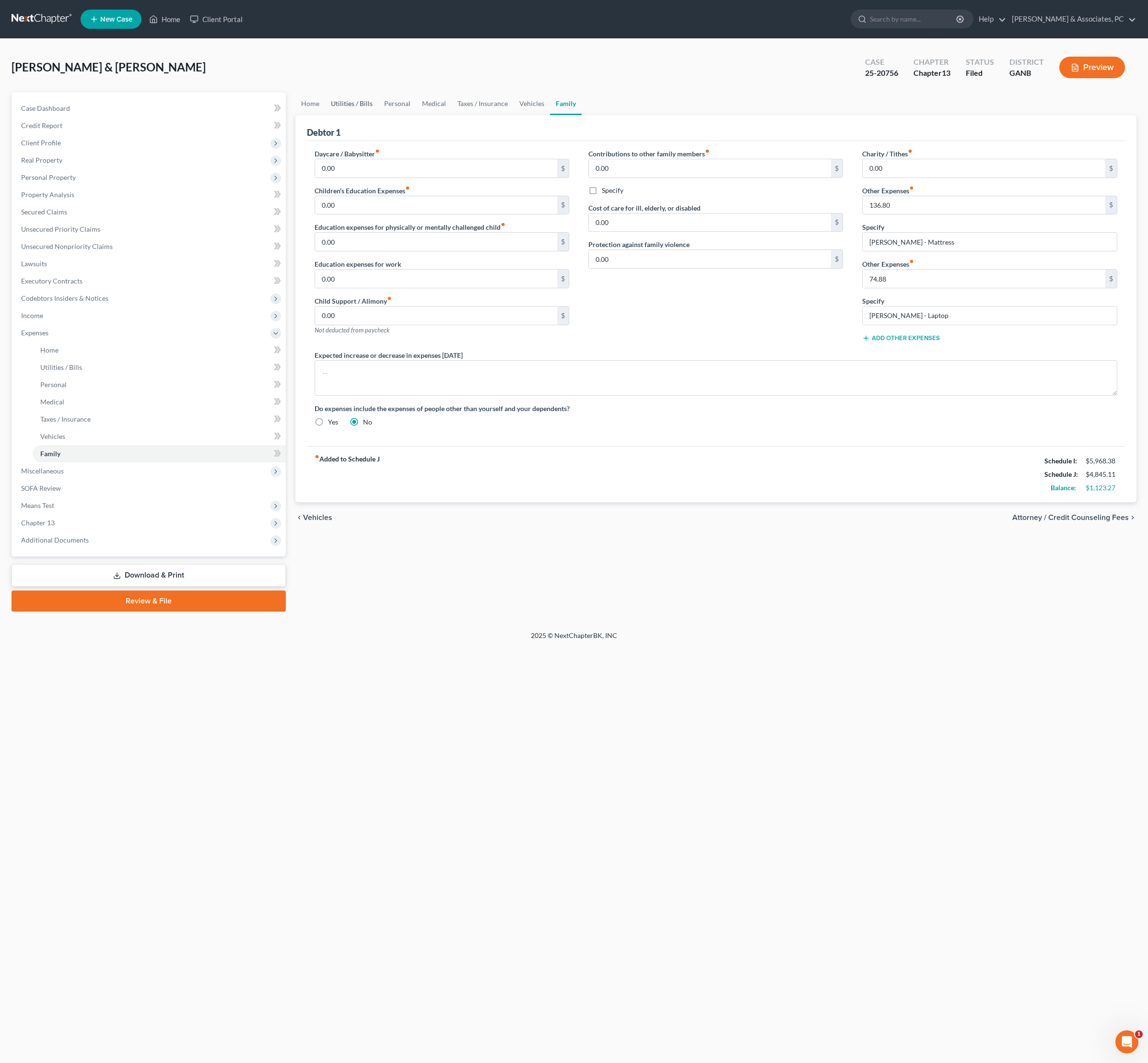
click at [365, 115] on link "Utilities / Bills" at bounding box center [352, 103] width 53 height 23
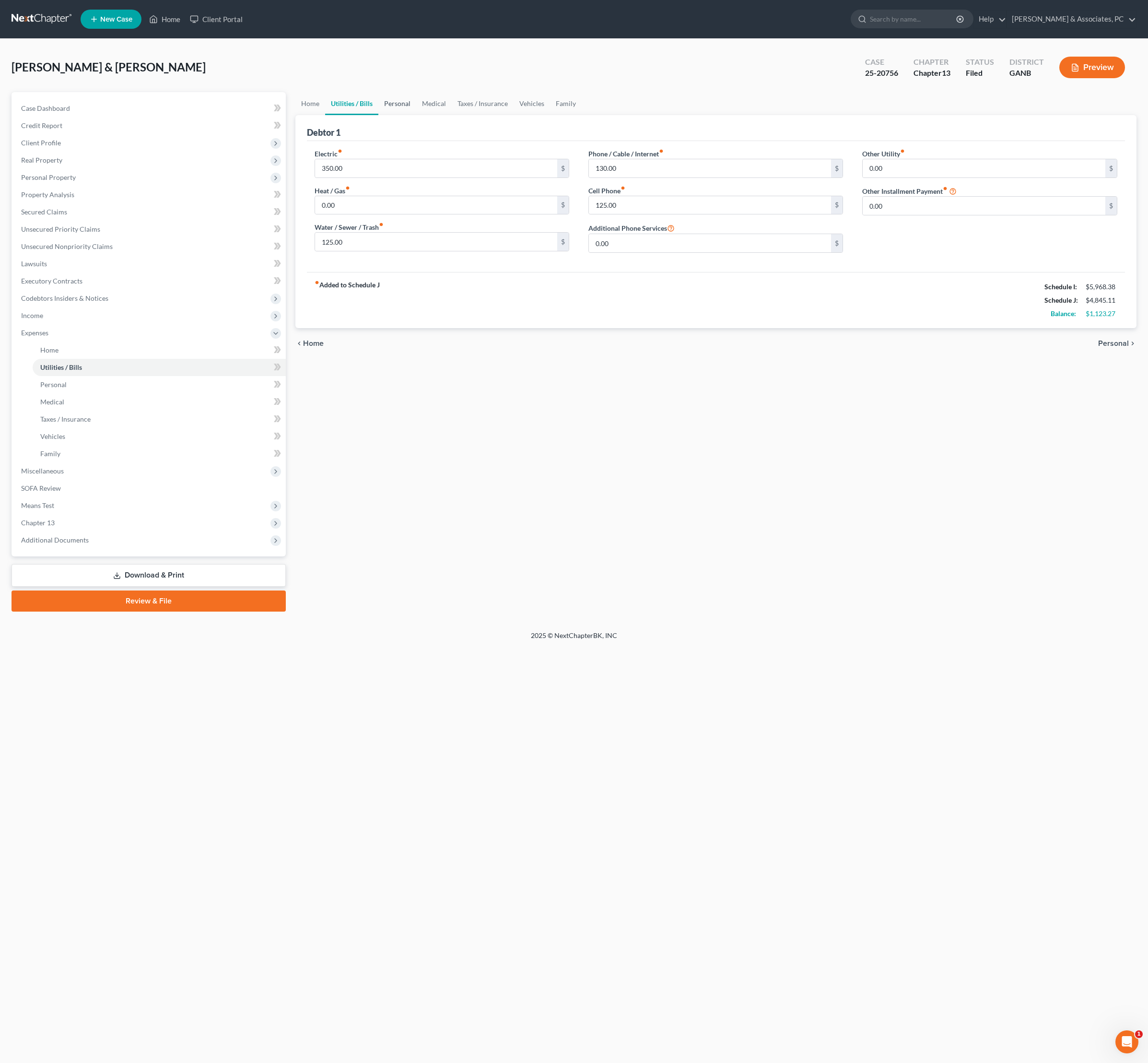
click at [416, 115] on link "Personal" at bounding box center [398, 103] width 38 height 23
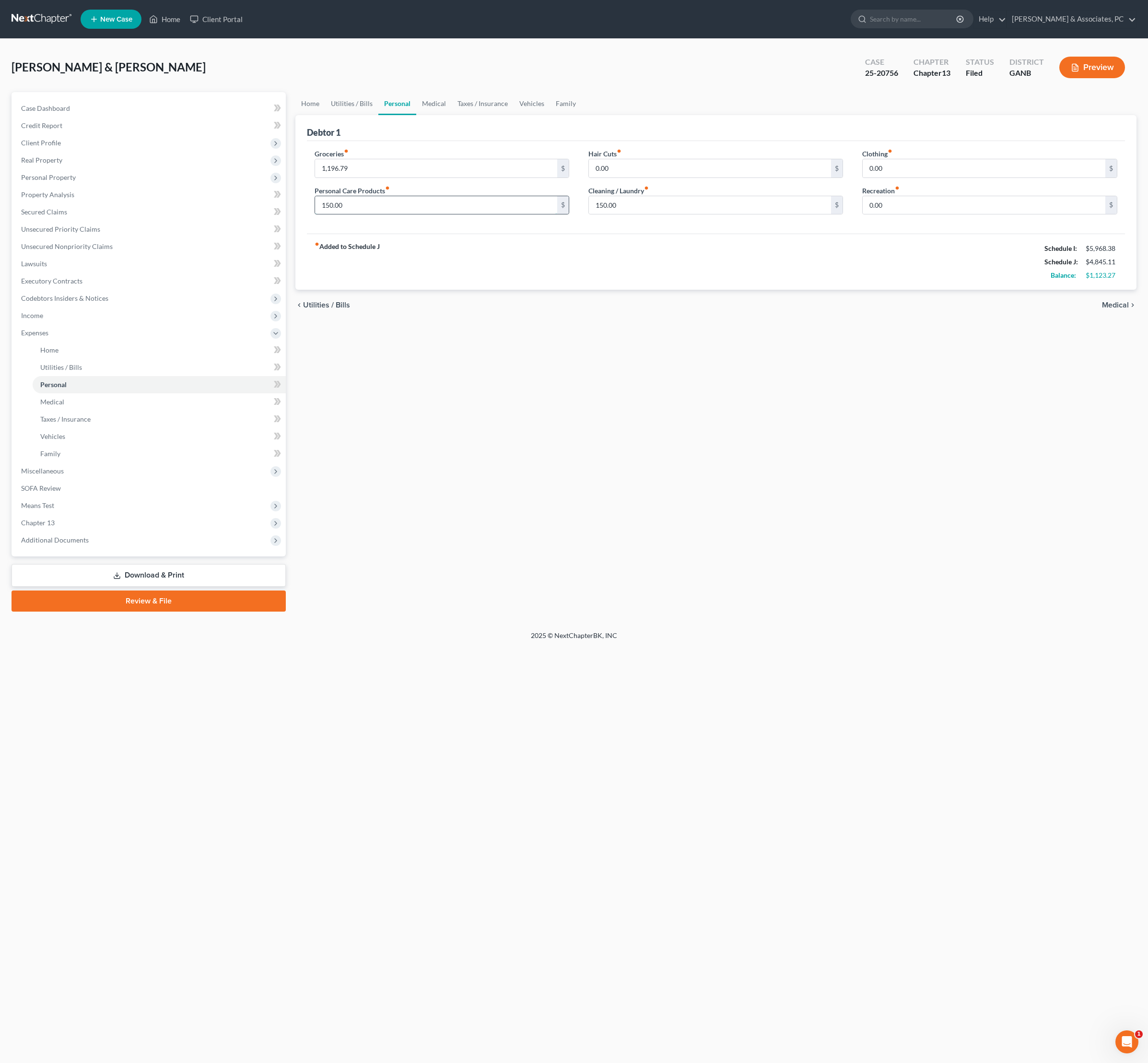
click at [433, 214] on input "150.00" at bounding box center [436, 205] width 243 height 18
type input "200"
click at [718, 214] on input "150.00" at bounding box center [711, 205] width 243 height 18
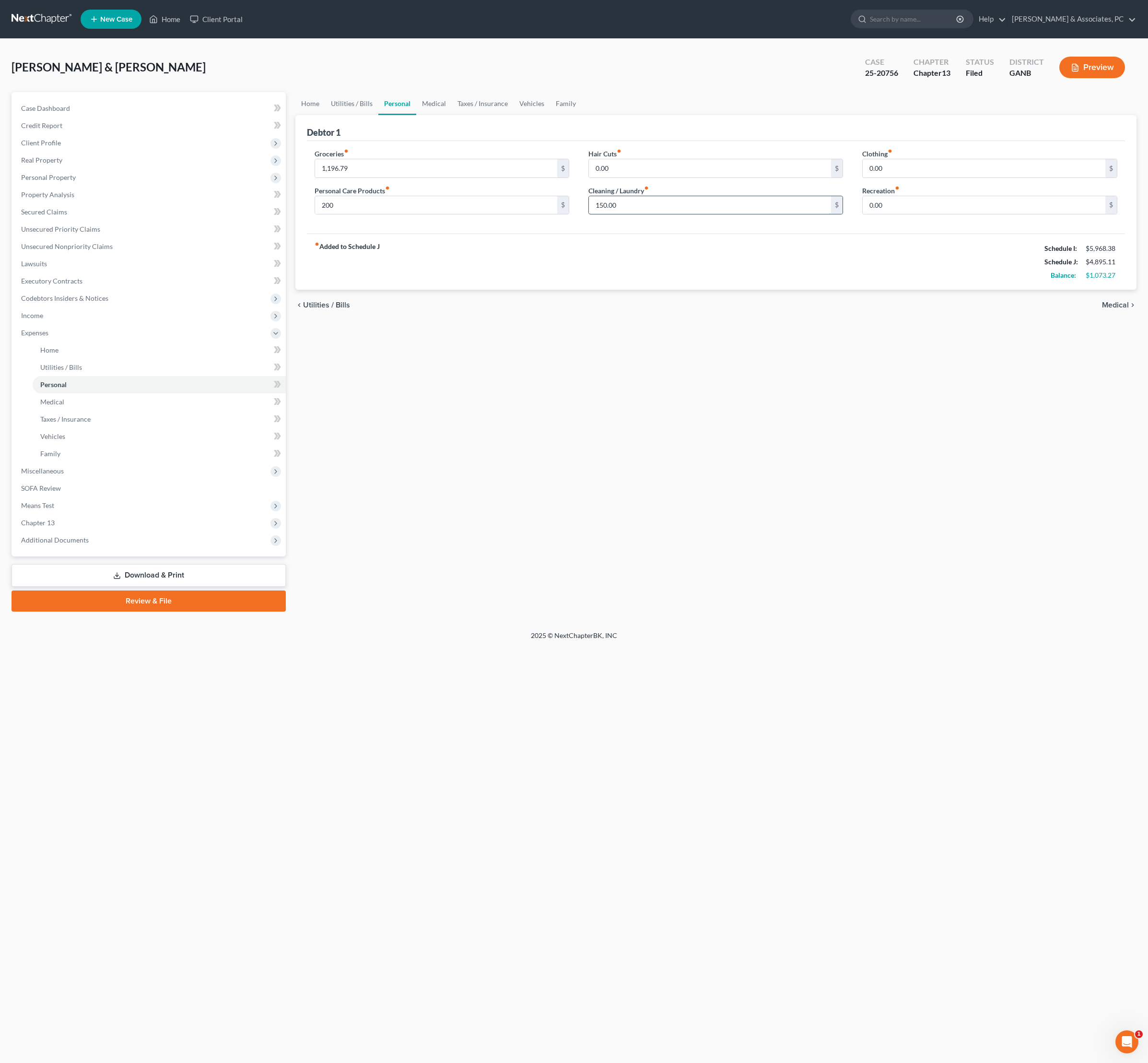
click at [718, 214] on input "150.00" at bounding box center [711, 205] width 243 height 18
type input "200"
click at [727, 289] on div "fiber_manual_record Added to Schedule J Schedule I: $5,968.38 Schedule J: $4,94…" at bounding box center [716, 262] width 819 height 56
click at [513, 108] on link "Taxes / Insurance" at bounding box center [483, 103] width 62 height 23
click at [452, 115] on link "Medical" at bounding box center [434, 103] width 35 height 23
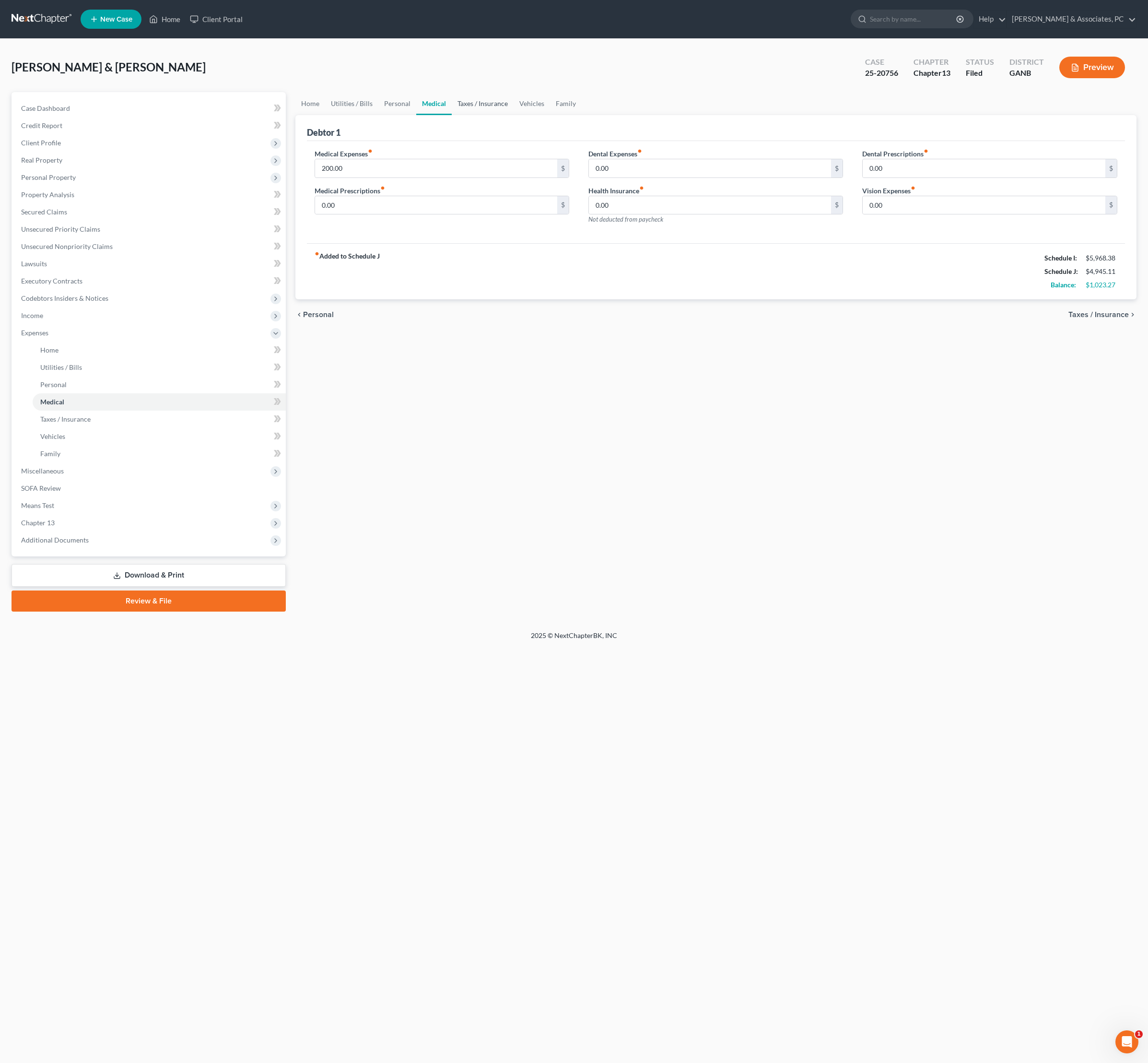
click at [514, 110] on link "Taxes / Insurance" at bounding box center [483, 103] width 62 height 23
click at [551, 111] on link "Vehicles" at bounding box center [532, 103] width 36 height 23
click at [365, 214] on input "450.00" at bounding box center [436, 205] width 243 height 18
type input "475"
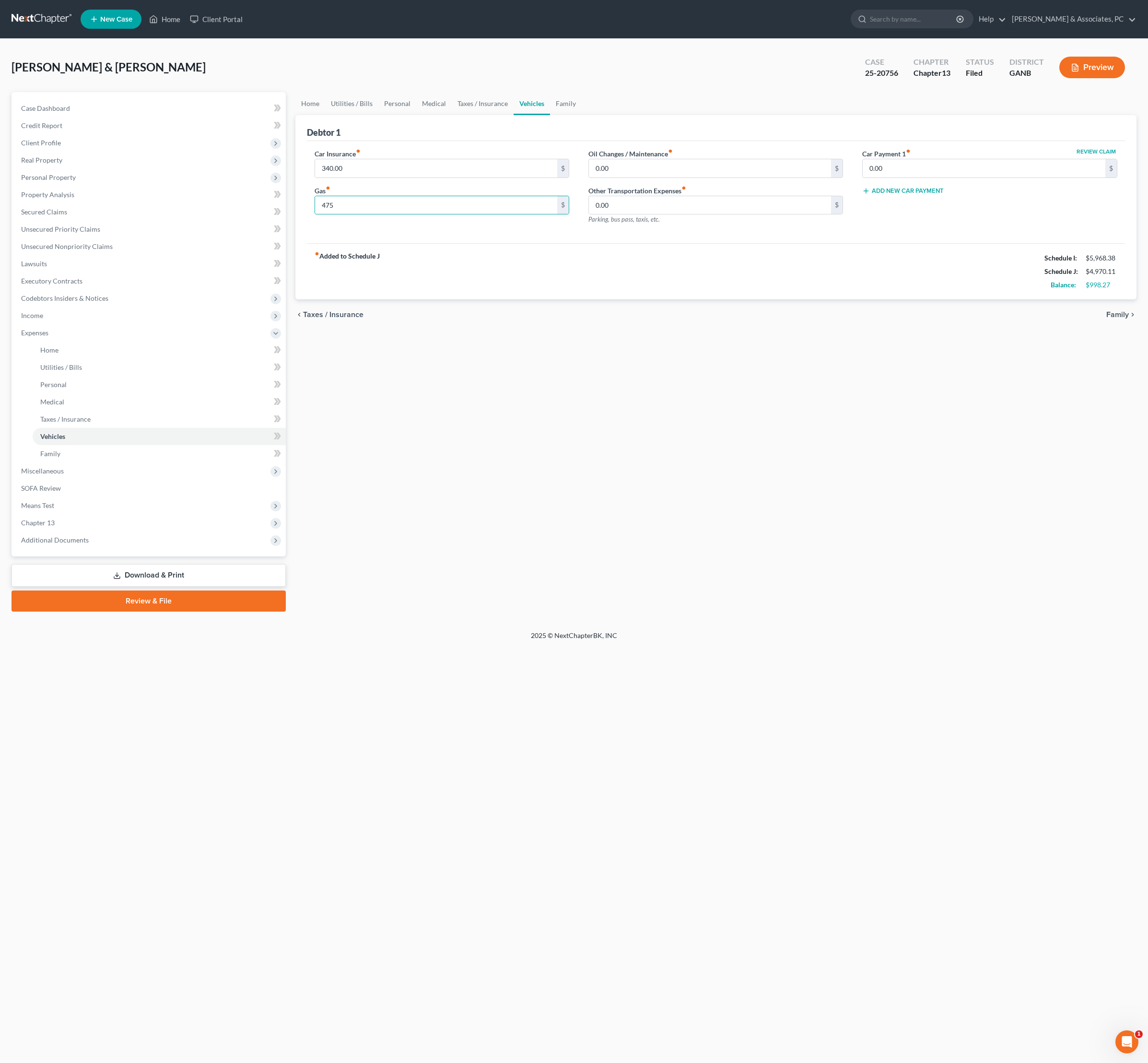
click at [745, 578] on div "Home Utilities / Bills Personal Medical Taxes / Insurance Vehicles Family Debto…" at bounding box center [716, 352] width 851 height 519
click at [416, 111] on link "Personal" at bounding box center [398, 103] width 38 height 23
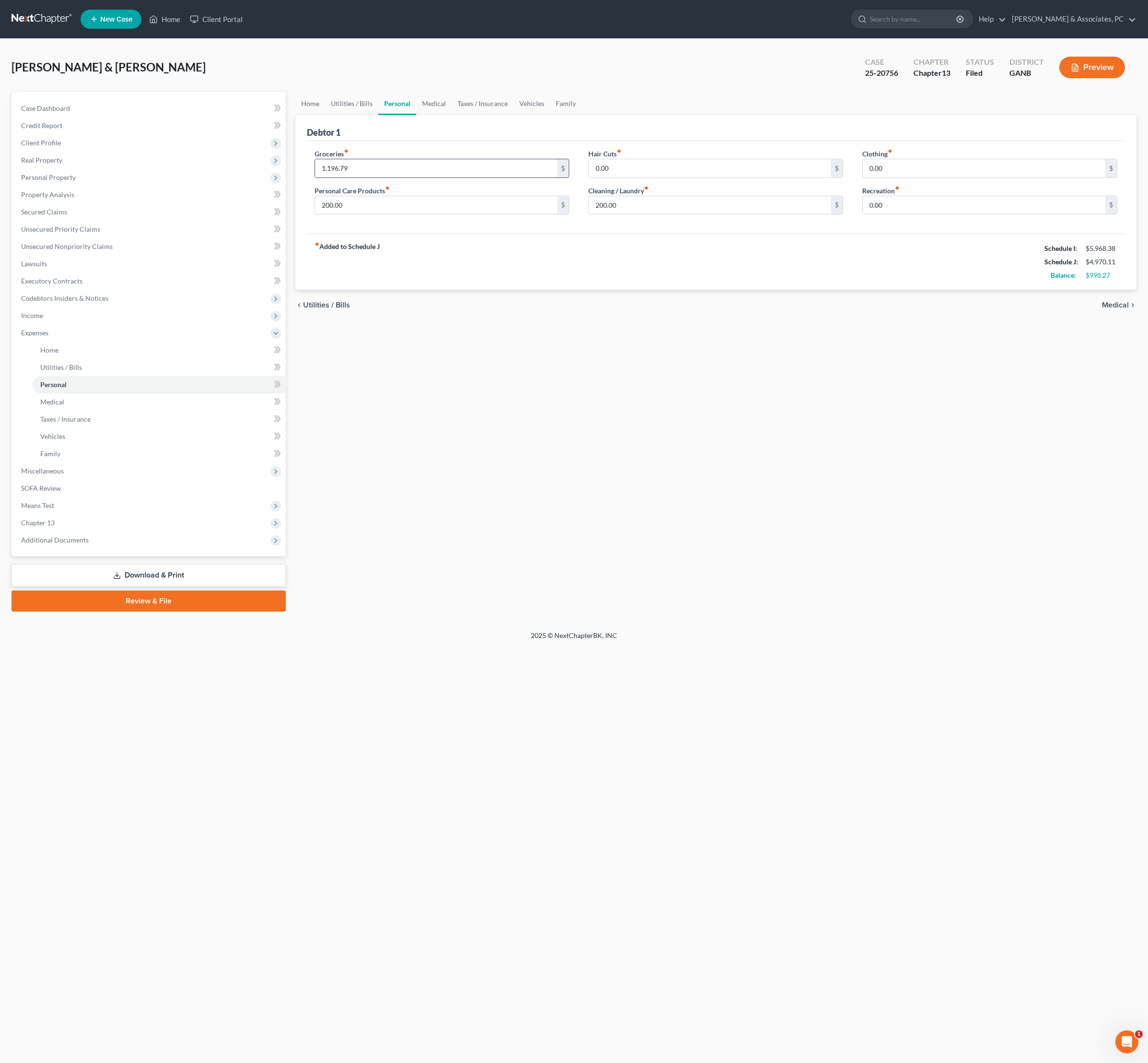
click at [391, 177] on input "1,196.79" at bounding box center [436, 169] width 243 height 18
click at [362, 113] on link "Utilities / Bills" at bounding box center [352, 103] width 53 height 23
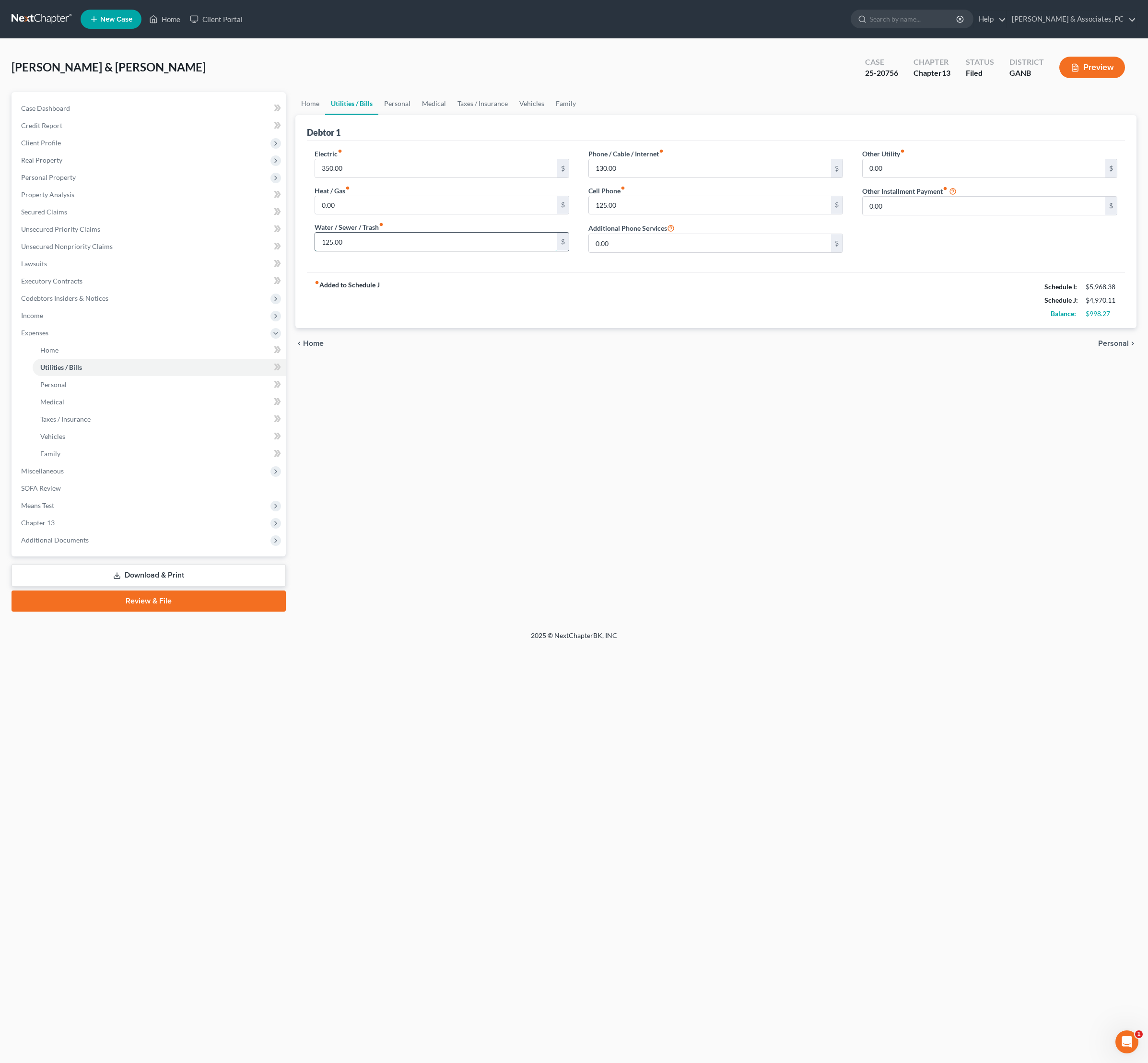
click at [415, 251] on input "125.00" at bounding box center [436, 242] width 243 height 18
type input "145"
click at [574, 546] on div "Home Utilities / Bills Personal Medical Taxes / Insurance Vehicles Family Debto…" at bounding box center [716, 352] width 851 height 519
click at [324, 111] on link "Home" at bounding box center [310, 103] width 30 height 23
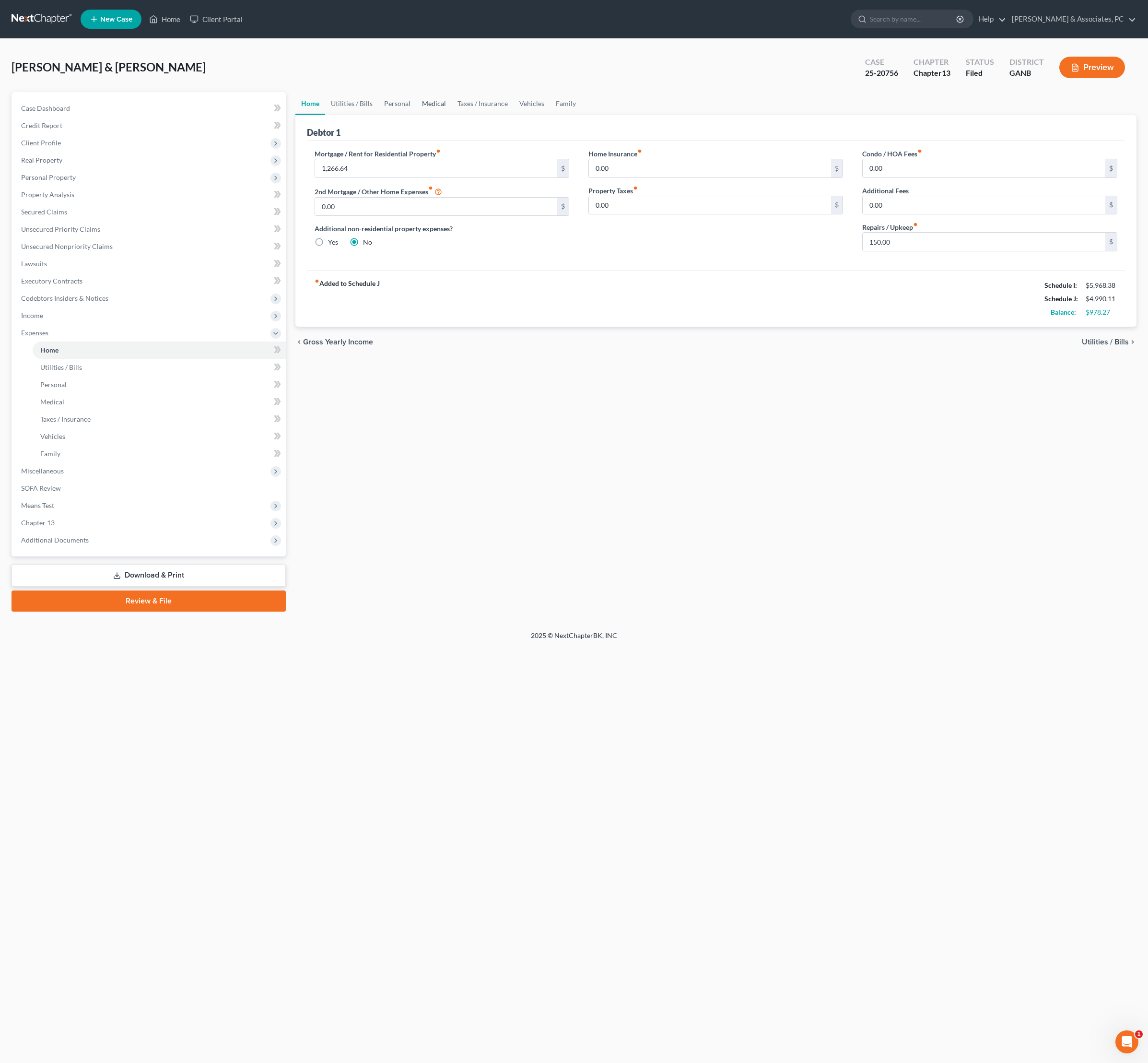
click at [452, 113] on link "Medical" at bounding box center [434, 103] width 35 height 23
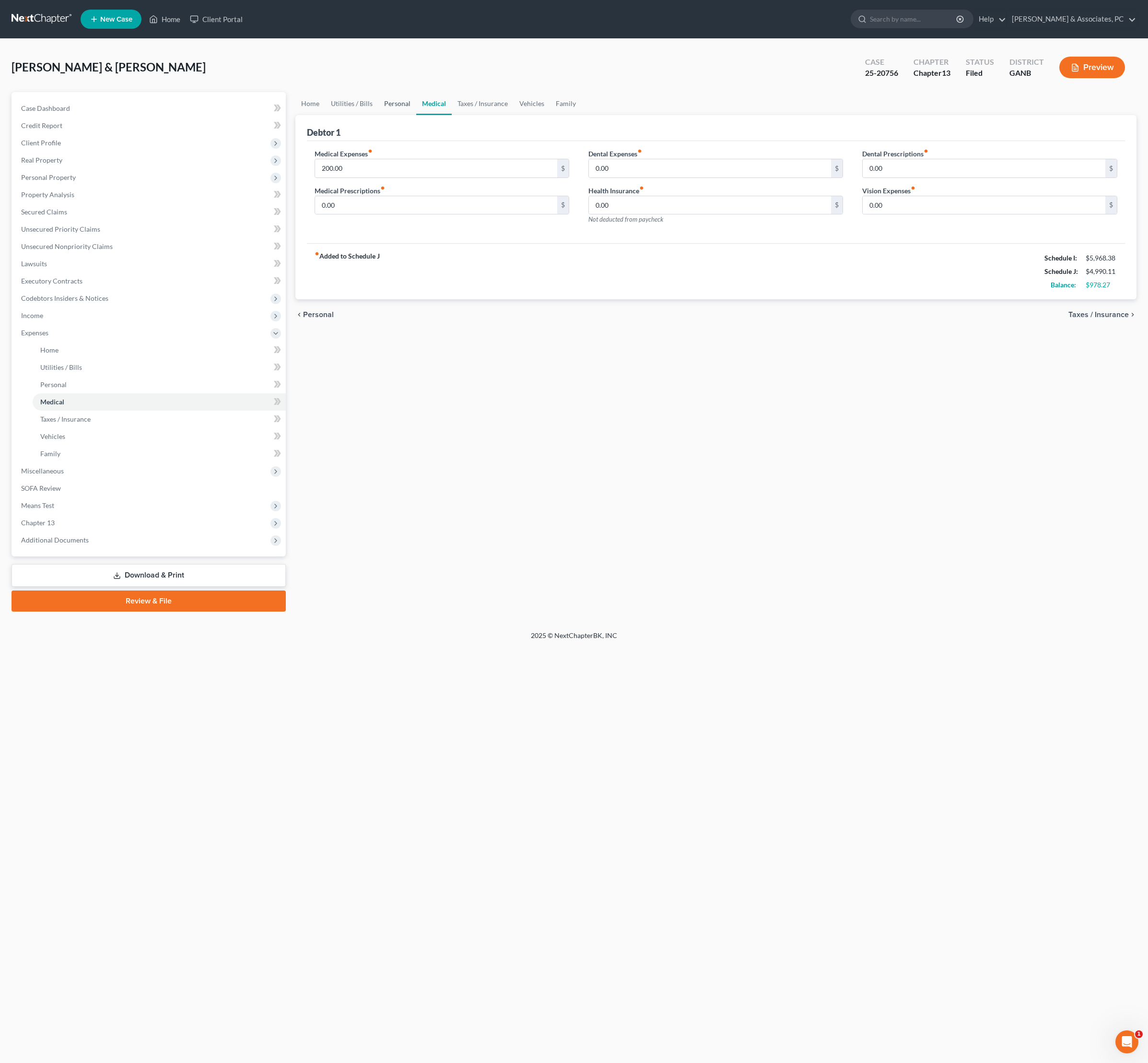
click at [416, 113] on link "Personal" at bounding box center [398, 103] width 38 height 23
click at [440, 177] on input "1,196.79" at bounding box center [436, 169] width 243 height 18
click at [583, 320] on div "chevron_left Utilities / Bills Medical chevron_right" at bounding box center [716, 305] width 842 height 31
click at [463, 177] on input "950" at bounding box center [436, 169] width 243 height 18
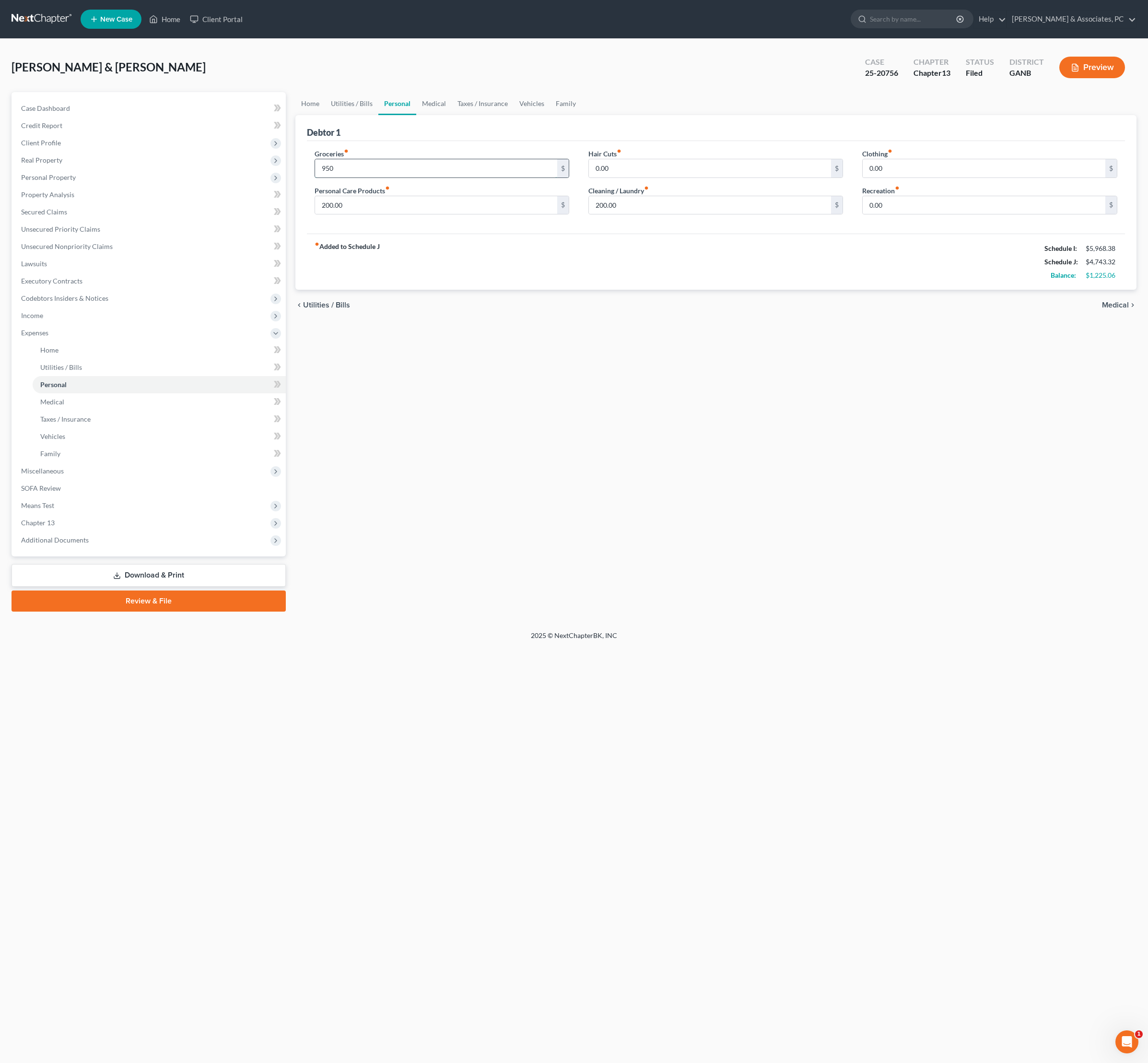
click at [463, 177] on input "950" at bounding box center [436, 169] width 243 height 18
type input "1,225.06"
click at [740, 505] on div "Home Utilities / Bills Personal Medical Taxes / Insurance Vehicles Family Debto…" at bounding box center [716, 352] width 851 height 519
click at [1107, 309] on span "Medical" at bounding box center [1115, 305] width 27 height 8
click at [202, 587] on link "Download & Print" at bounding box center [149, 575] width 275 height 23
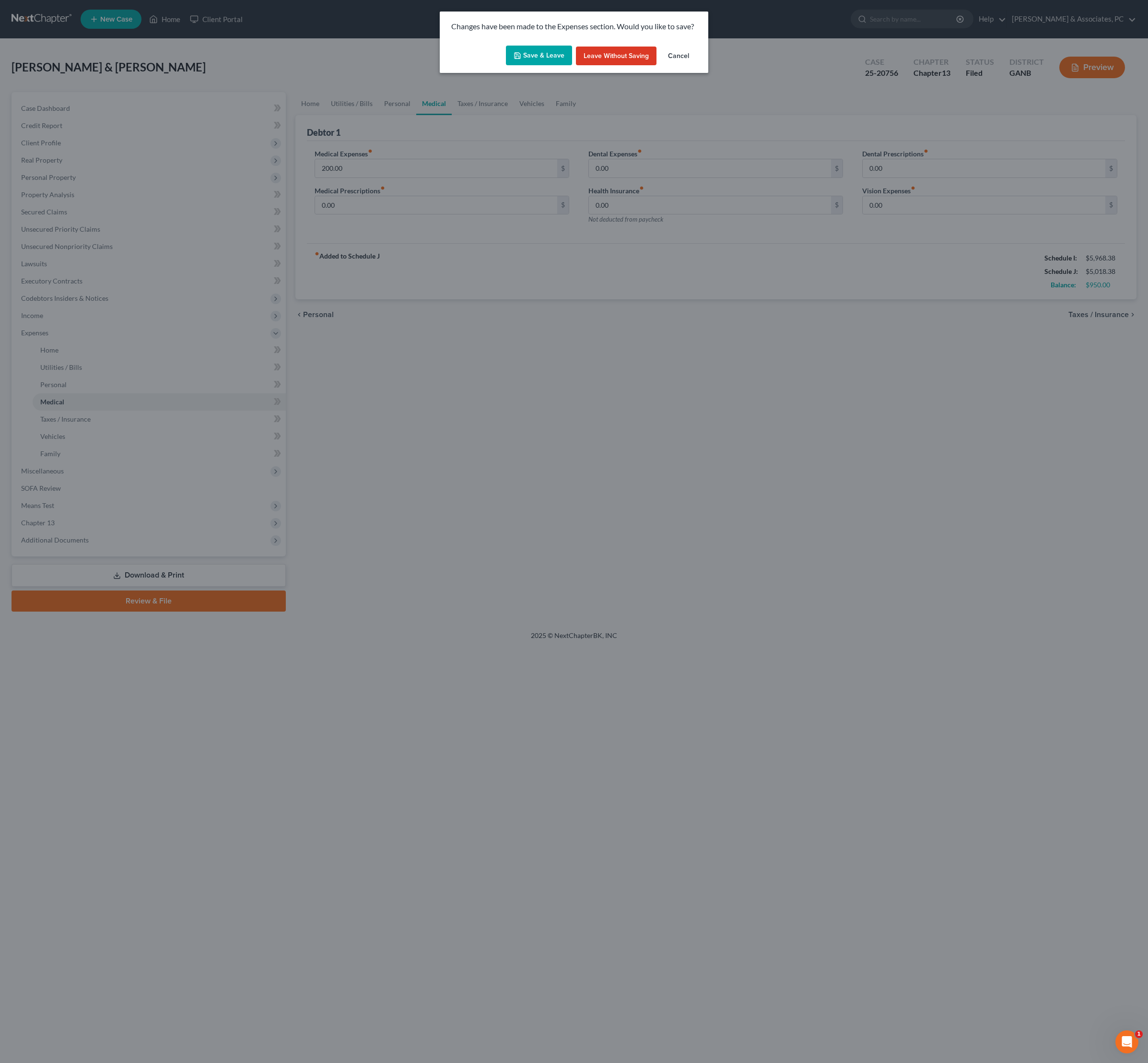
click at [539, 65] on button "Save & Leave" at bounding box center [539, 55] width 66 height 20
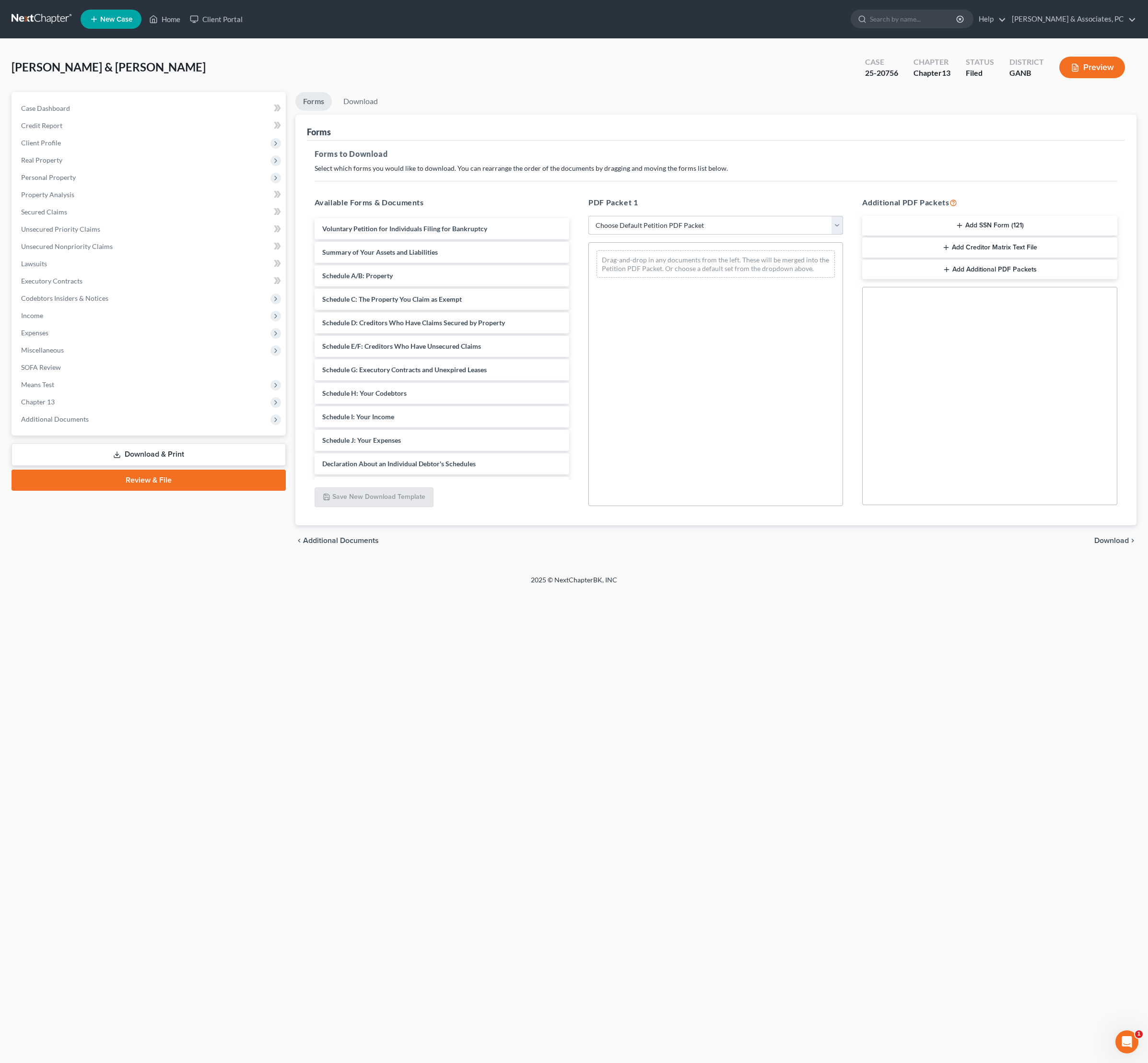
select select "2"
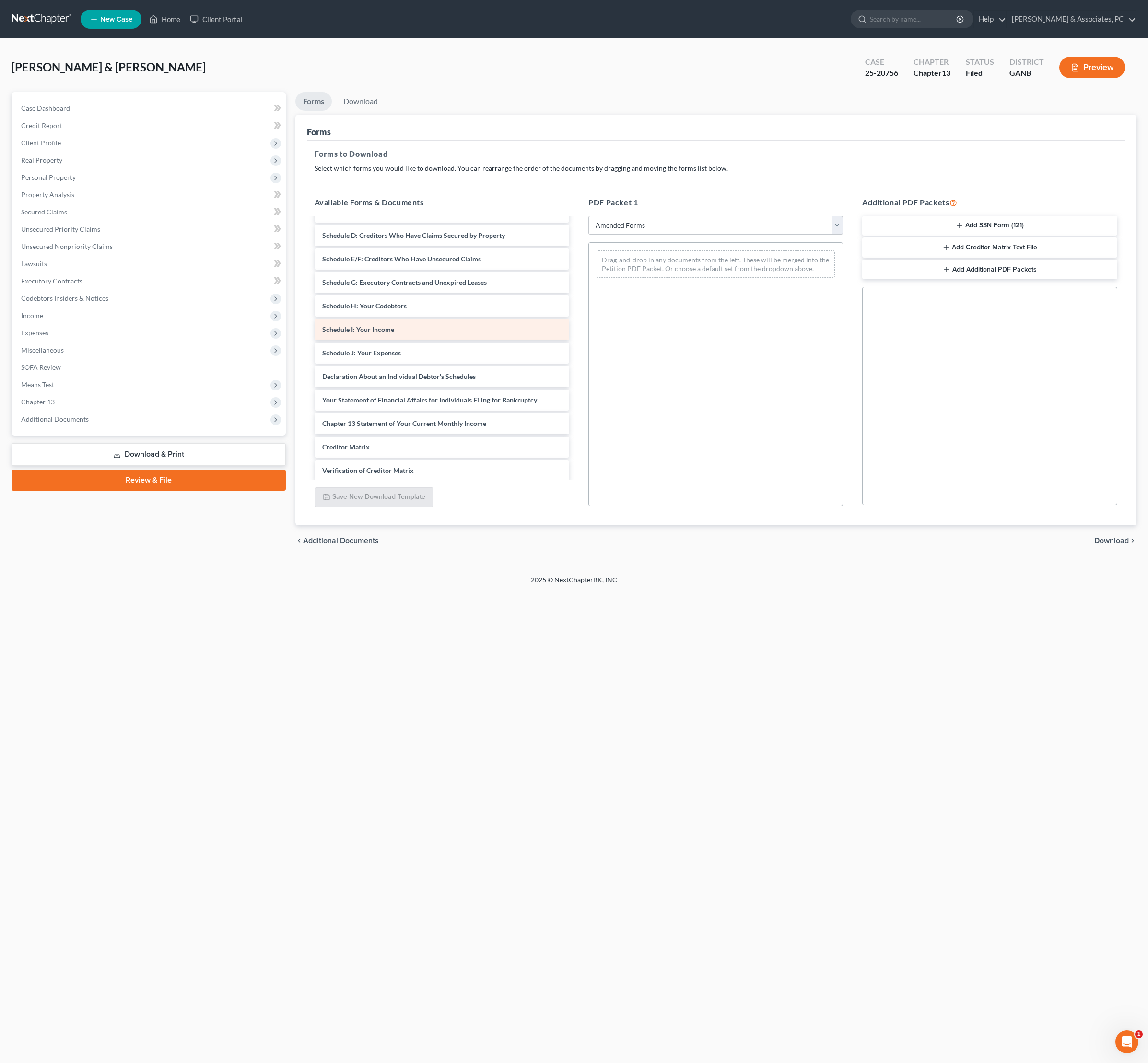
scroll to position [101, 0]
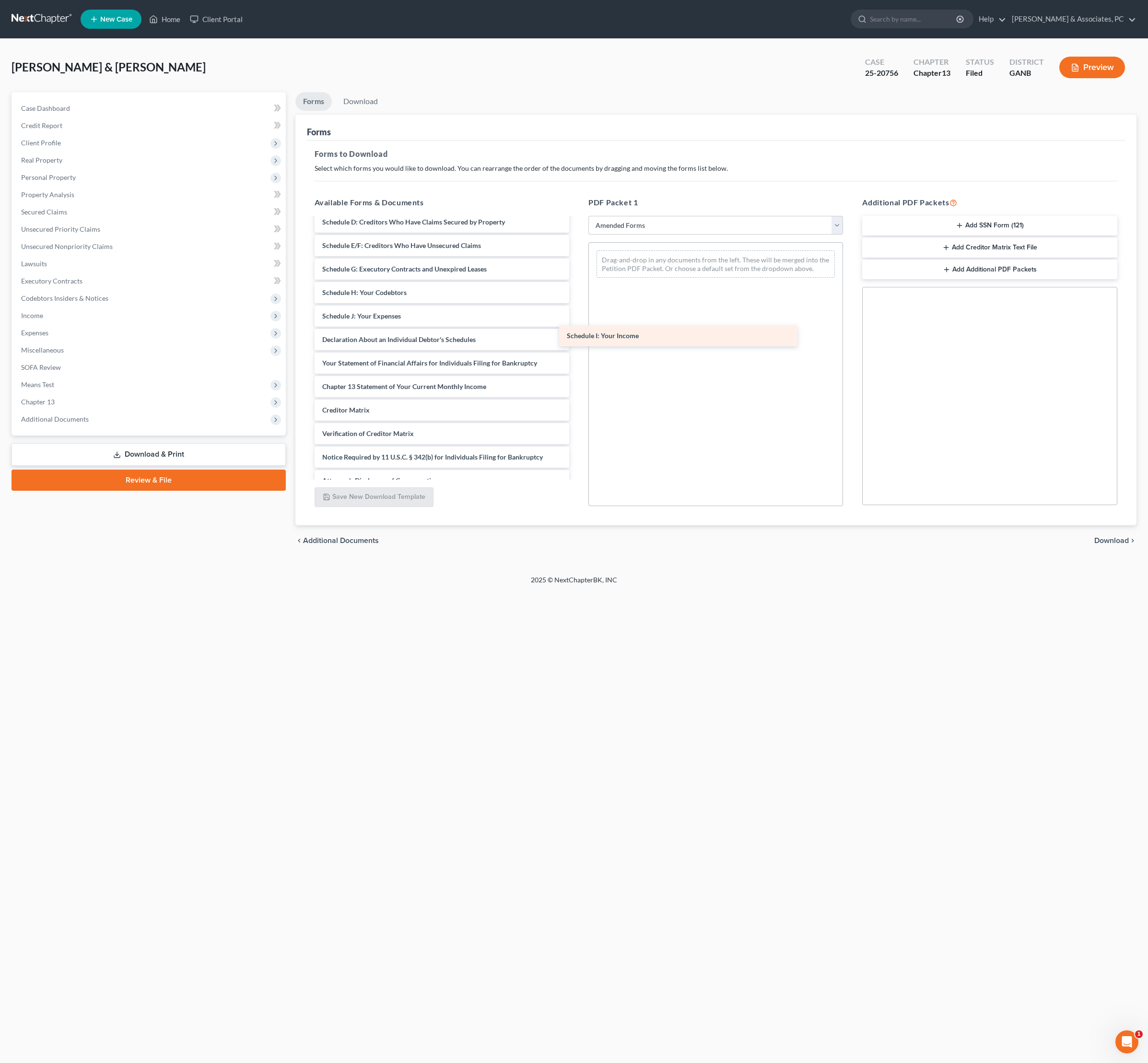
drag, startPoint x: 450, startPoint y: 377, endPoint x: 725, endPoint y: 302, distance: 285.0
click at [577, 302] on div "Schedule I: Your Income Voluntary Petition for Individuals Filing for Bankruptc…" at bounding box center [442, 304] width 270 height 373
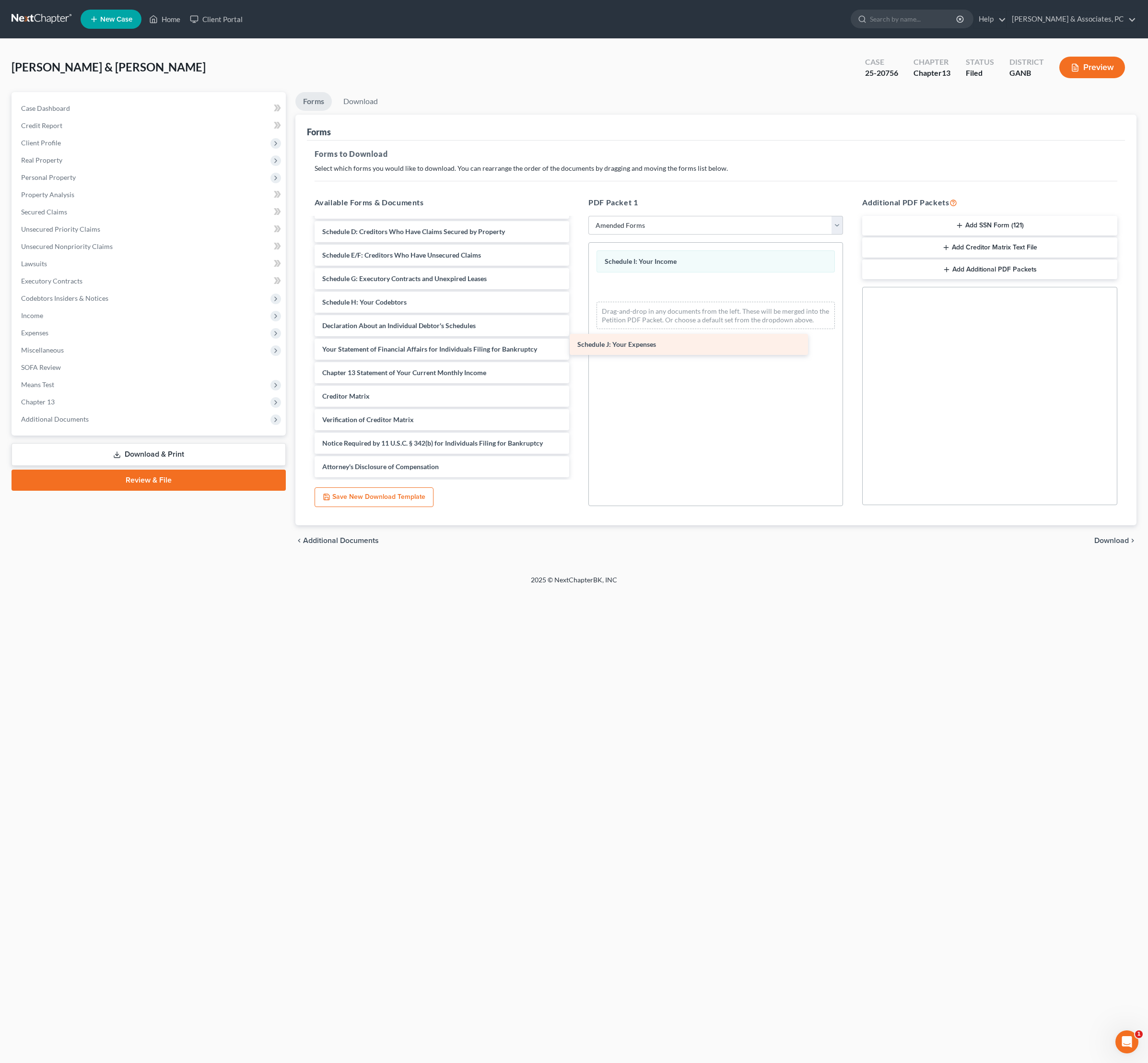
drag, startPoint x: 463, startPoint y: 372, endPoint x: 713, endPoint y: 341, distance: 251.9
click at [577, 341] on div "Schedule J: Your Expenses Voluntary Petition for Individuals Filing for Bankrup…" at bounding box center [442, 302] width 270 height 350
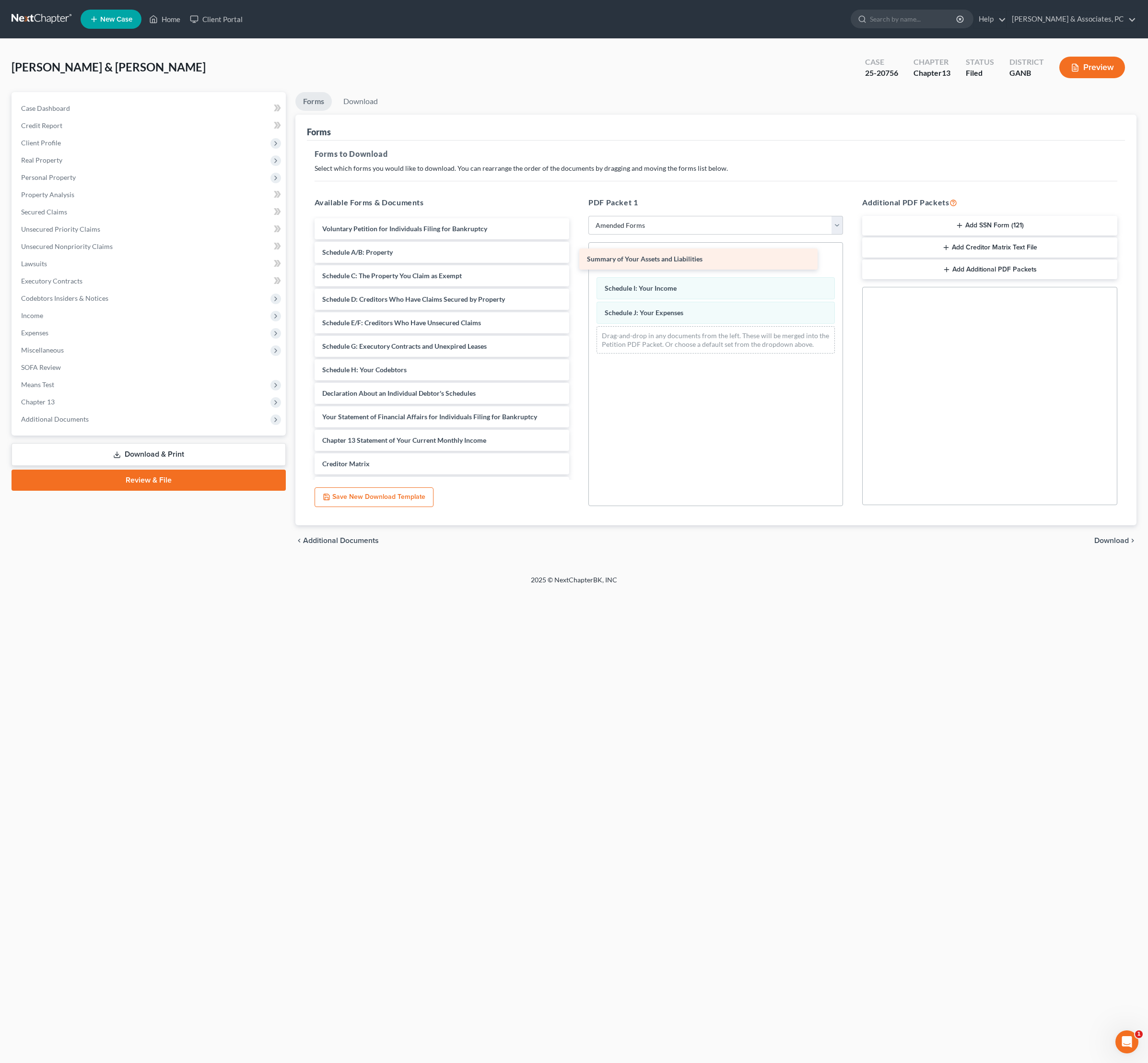
scroll to position [0, 0]
drag, startPoint x: 441, startPoint y: 279, endPoint x: 720, endPoint y: 282, distance: 279.0
click at [577, 282] on div "Summary of Your Assets and Liabilities Voluntary Petition for Individuals Filin…" at bounding box center [442, 382] width 270 height 327
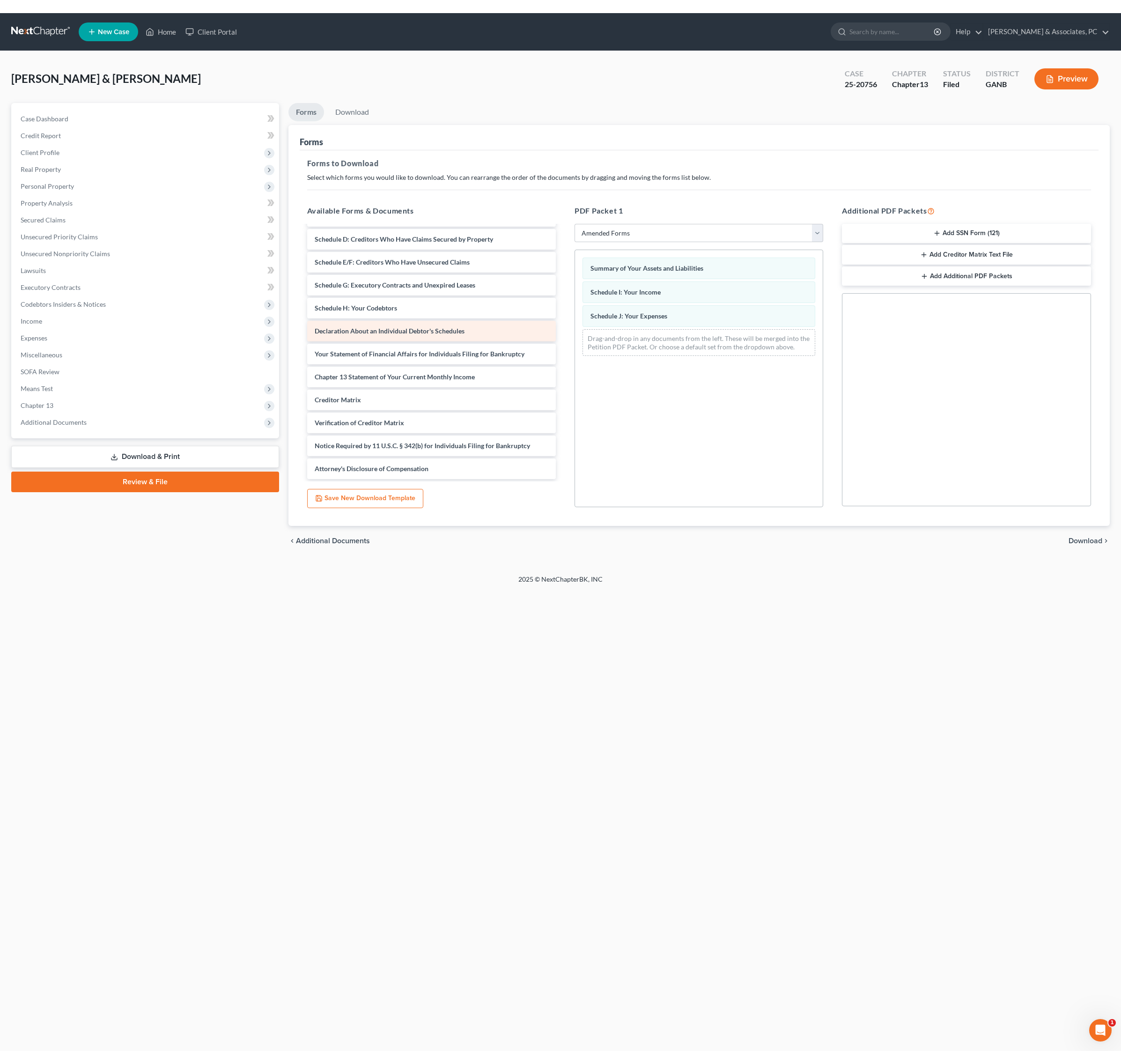
scroll to position [32, 0]
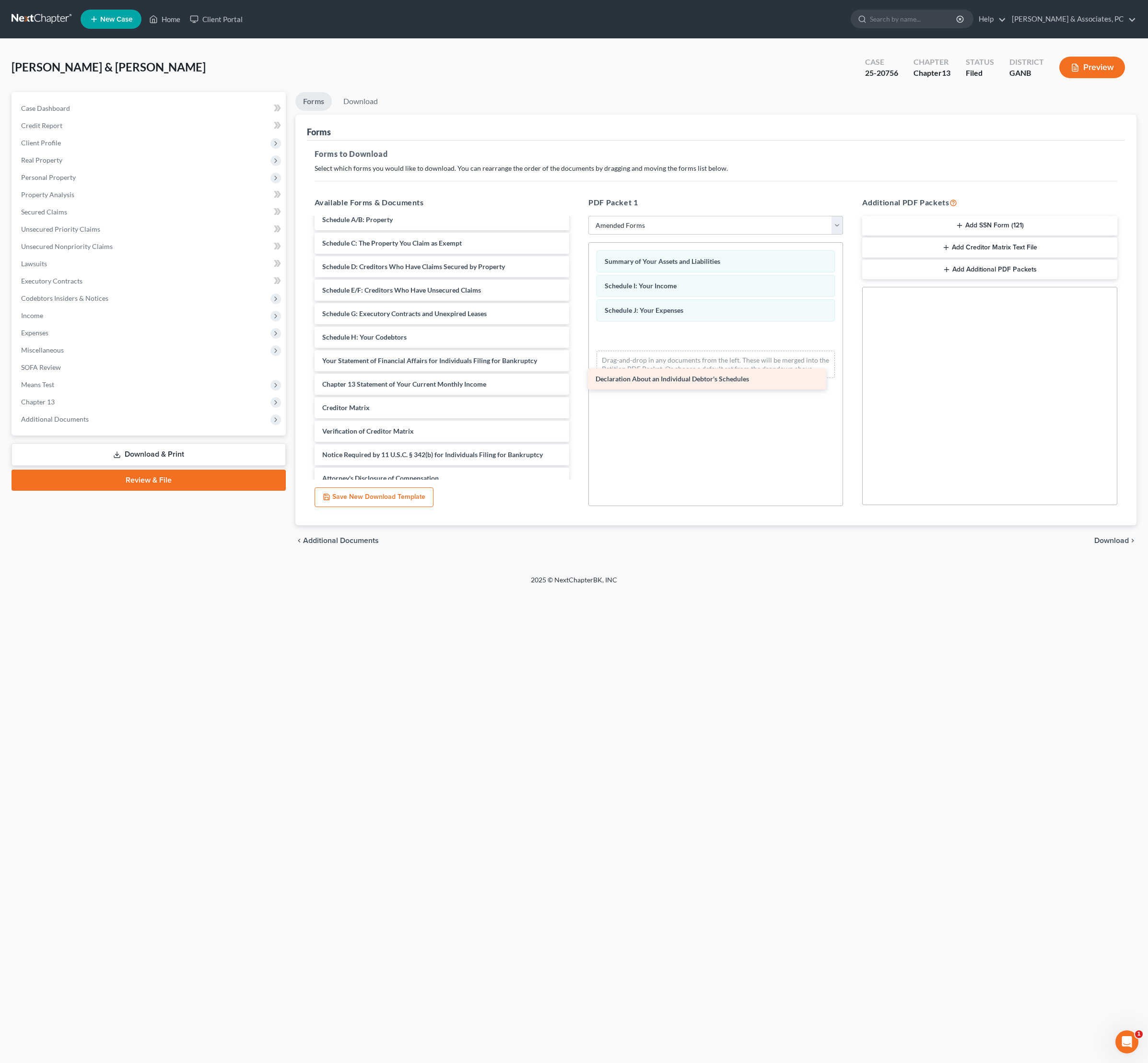
drag, startPoint x: 468, startPoint y: 423, endPoint x: 741, endPoint y: 384, distance: 275.8
click at [577, 384] on div "Declaration About an Individual Debtor's Schedules Voluntary Petition for Indiv…" at bounding box center [442, 337] width 270 height 303
click at [1110, 545] on span "Download" at bounding box center [1112, 540] width 34 height 8
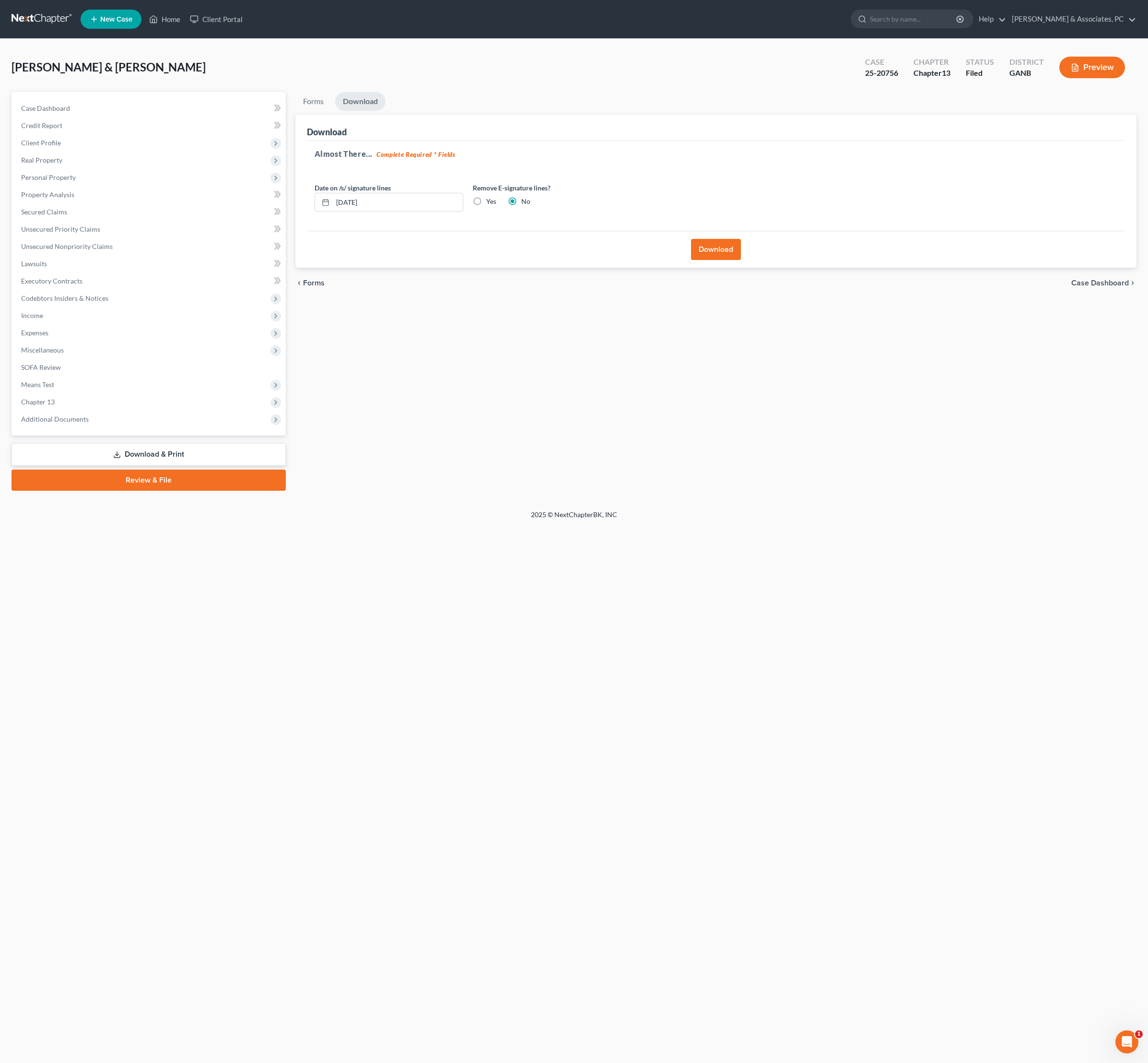
click at [711, 260] on button "Download" at bounding box center [716, 249] width 50 height 21
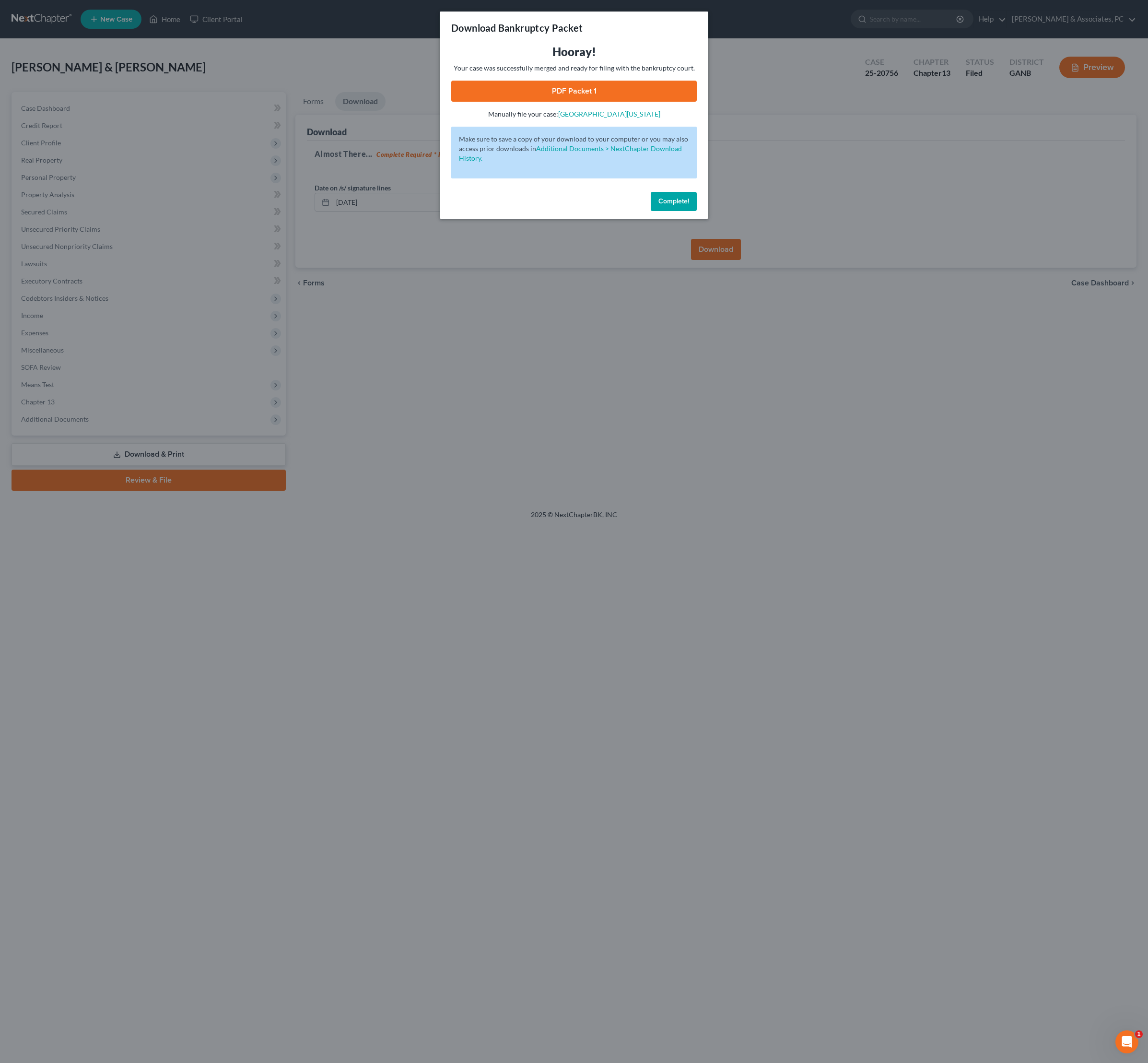
click at [593, 101] on link "PDF Packet 1" at bounding box center [574, 91] width 245 height 21
click at [697, 211] on button "Complete!" at bounding box center [674, 201] width 46 height 19
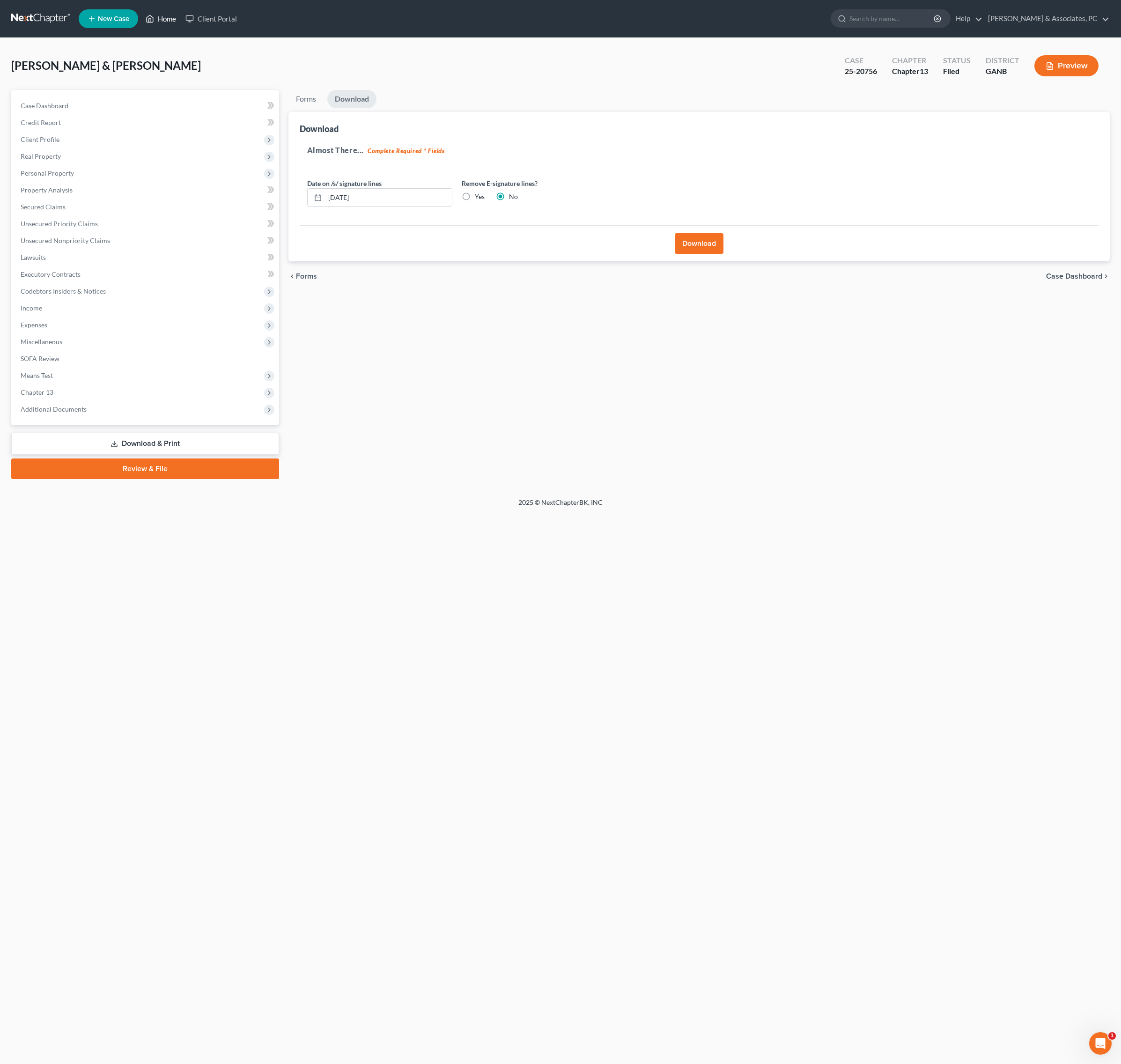
click at [181, 21] on link "Home" at bounding box center [161, 19] width 40 height 17
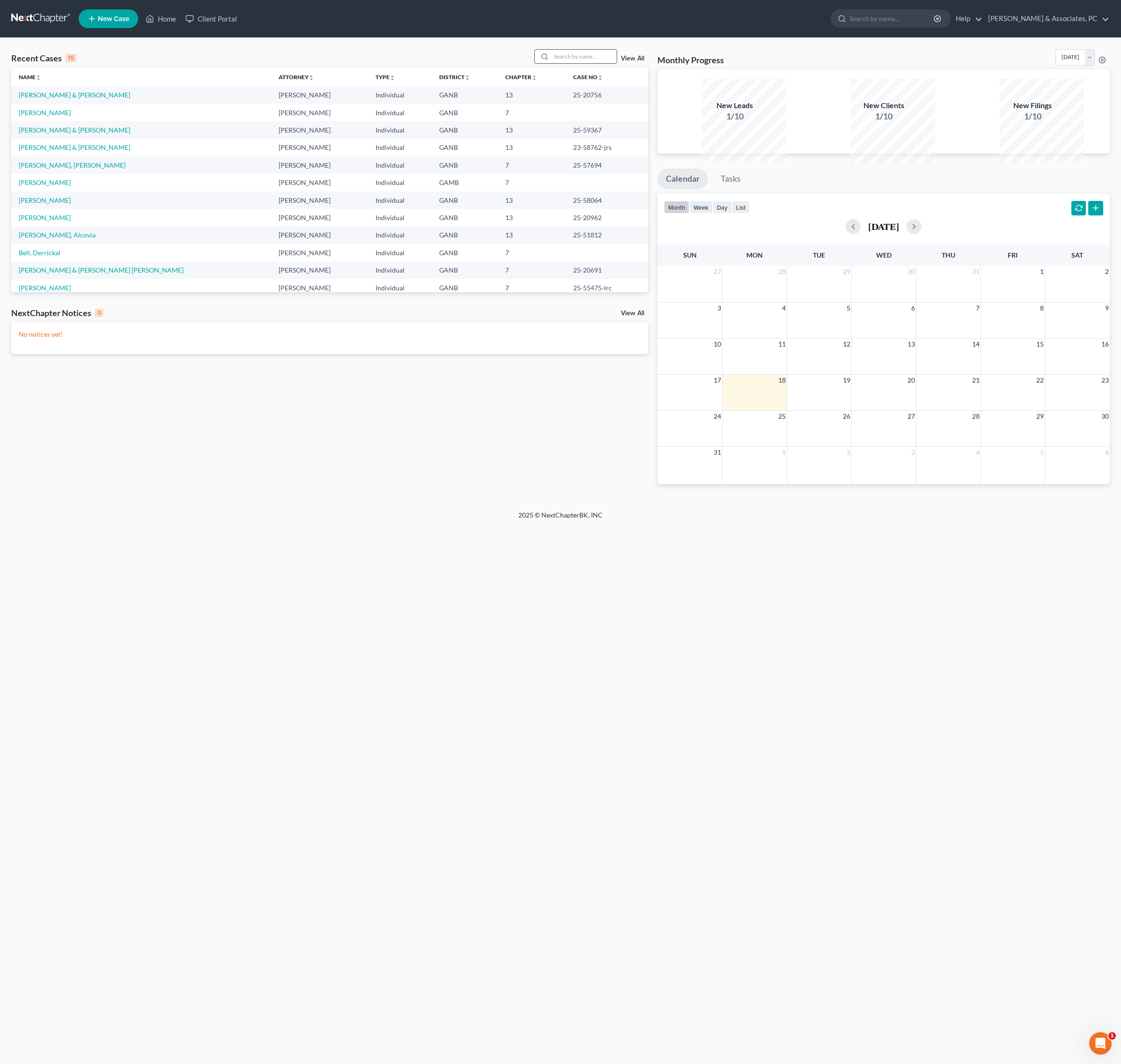
click at [590, 63] on input "search" at bounding box center [584, 56] width 66 height 14
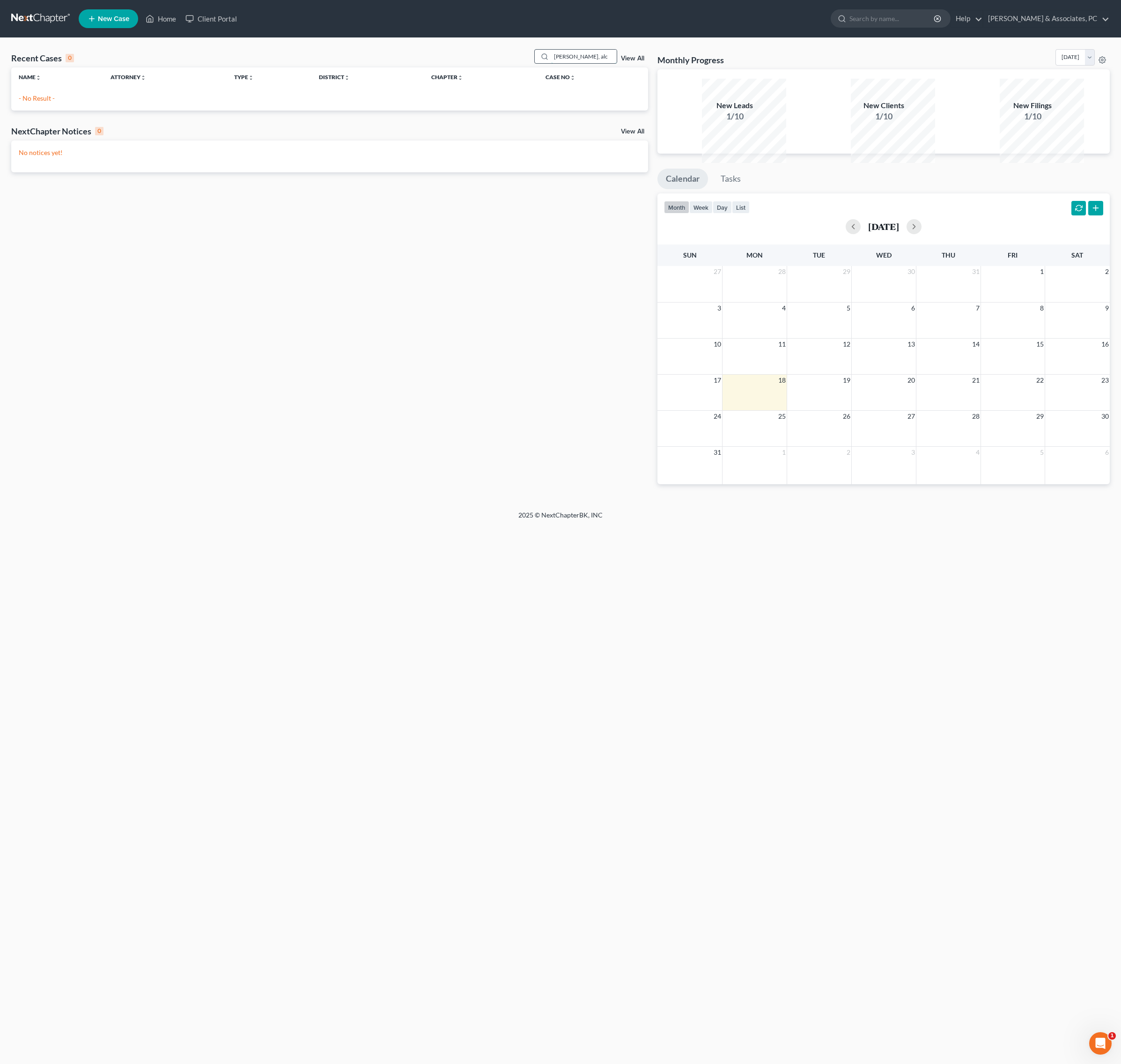
click at [560, 63] on input "[PERSON_NAME], alc" at bounding box center [584, 56] width 66 height 14
type input "[PERSON_NAME]"
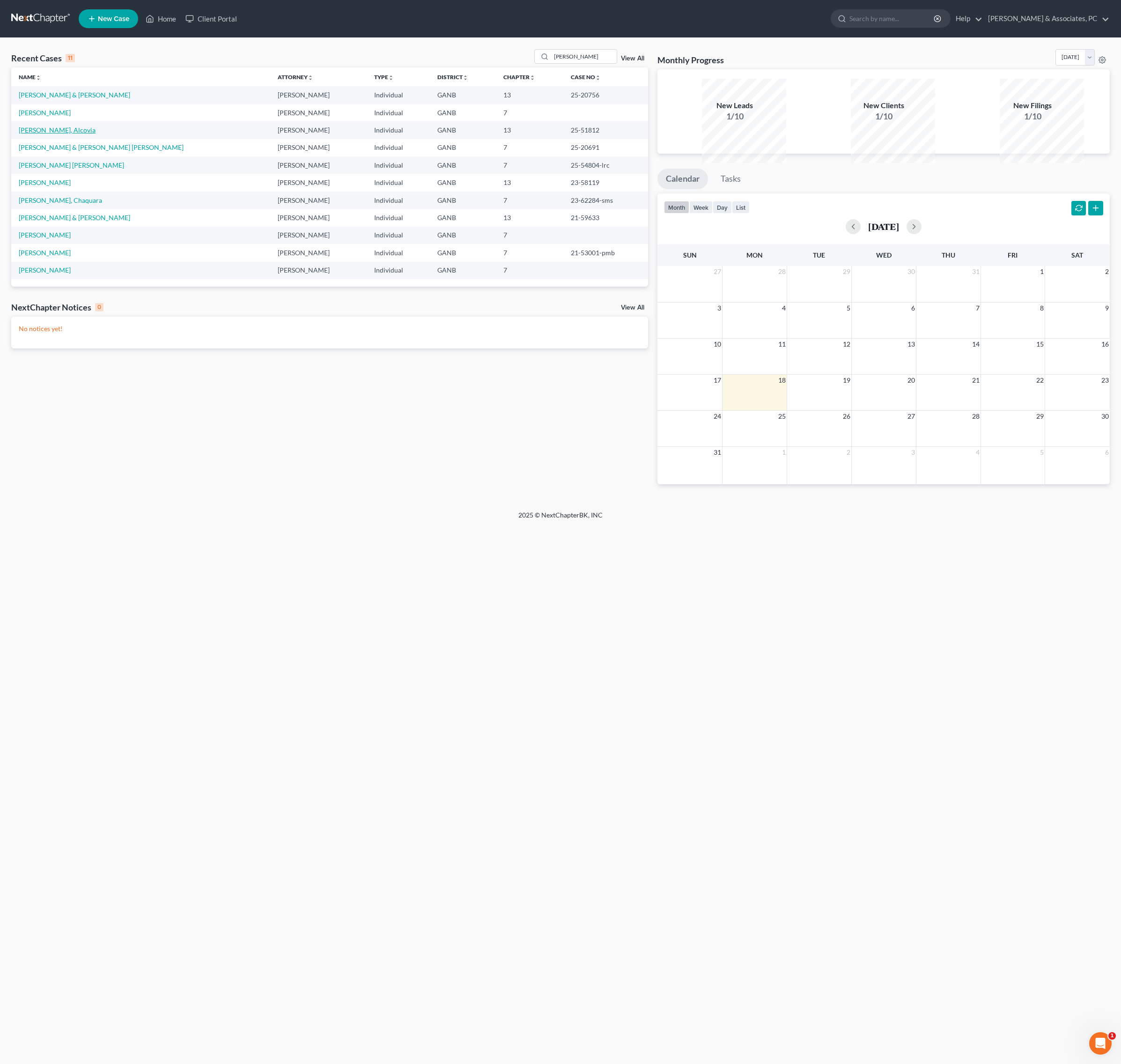
click at [75, 134] on link "[PERSON_NAME], Alcovia" at bounding box center [57, 130] width 77 height 8
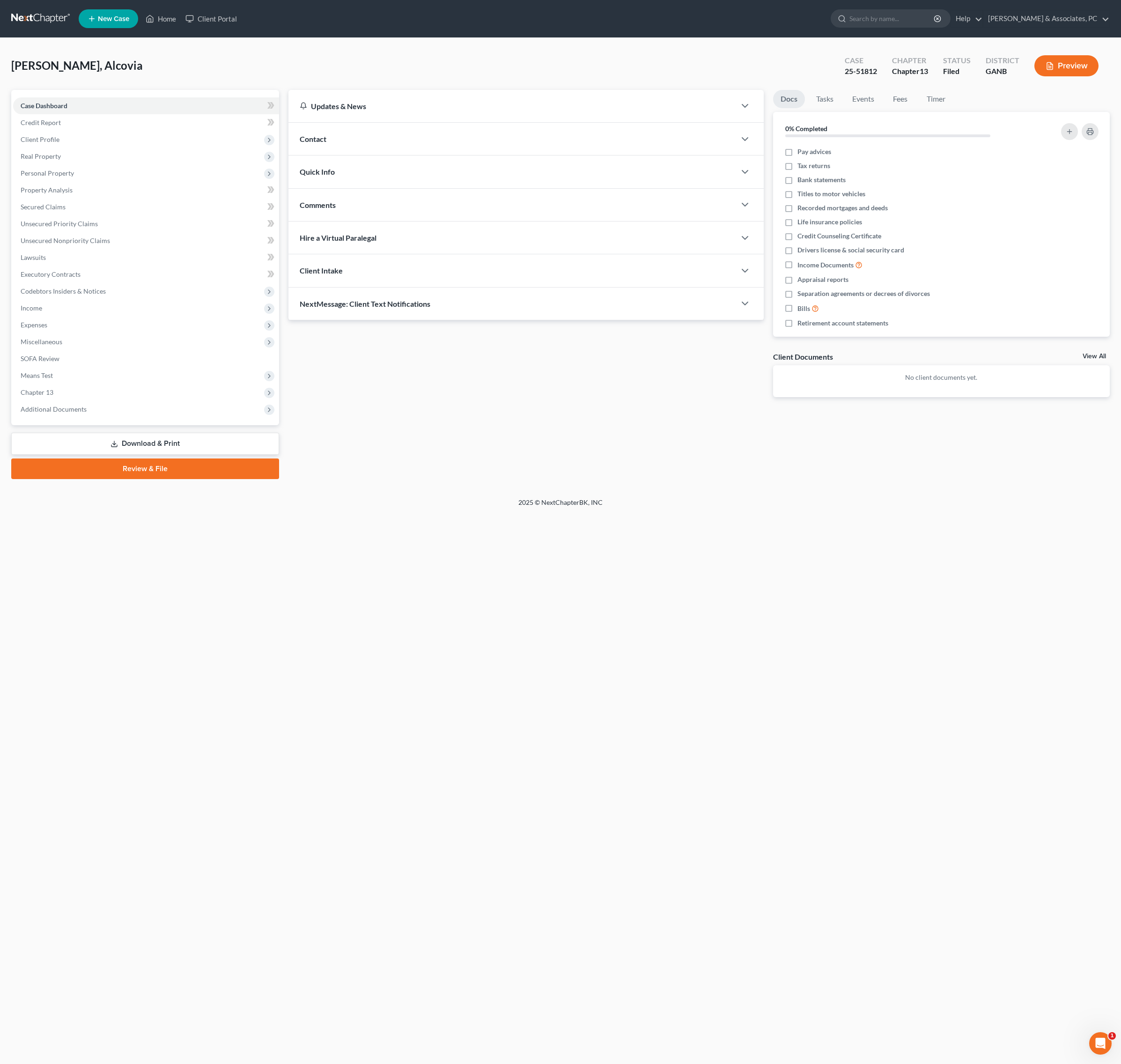
click at [484, 412] on div "Updates & News × [US_STATE] [GEOGRAPHIC_DATA] Notes Take a look at NextChapter'…" at bounding box center [526, 251] width 485 height 322
